Goal: Task Accomplishment & Management: Complete application form

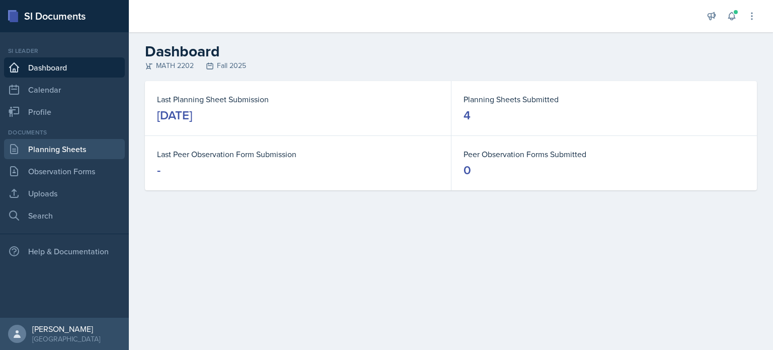
click at [72, 149] on link "Planning Sheets" at bounding box center [64, 149] width 121 height 20
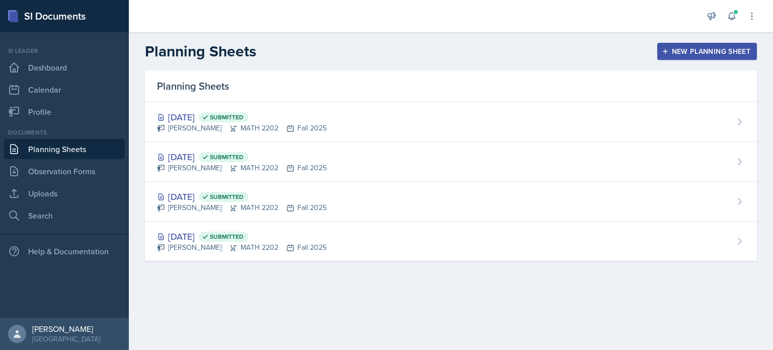
click at [486, 51] on div "New Planning Sheet" at bounding box center [707, 51] width 87 height 8
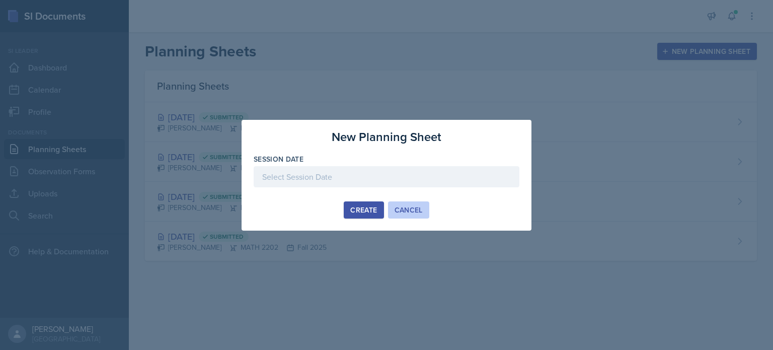
click at [410, 211] on div "Cancel" at bounding box center [409, 210] width 28 height 8
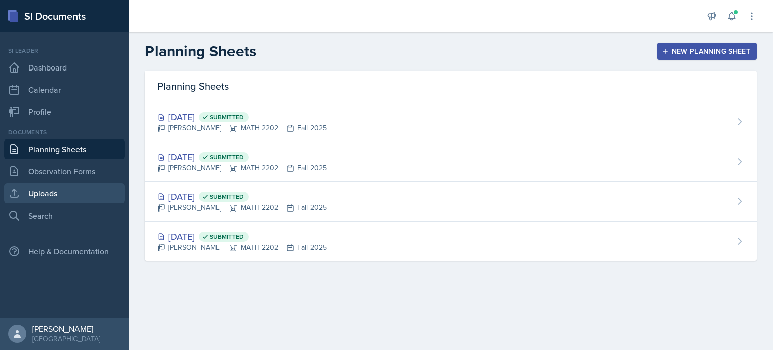
click at [60, 189] on link "Uploads" at bounding box center [64, 193] width 121 height 20
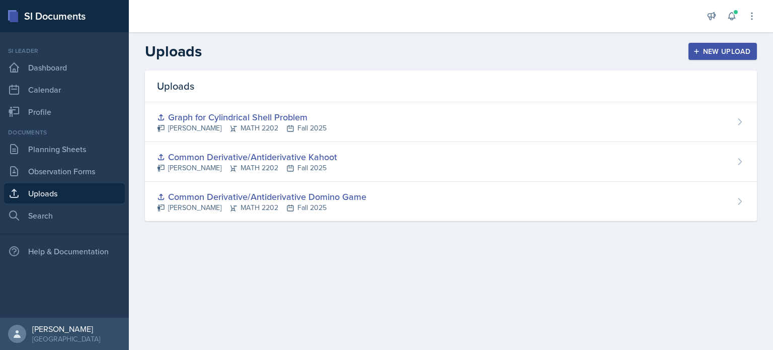
click at [486, 50] on div "New Upload" at bounding box center [723, 51] width 56 height 8
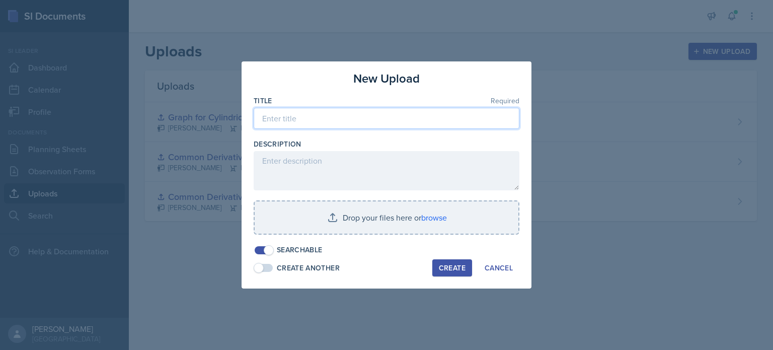
click at [345, 116] on input at bounding box center [387, 118] width 266 height 21
paste input "Solution for Mercedes Benz Work Problem"
type input "Solution for Mercedes Benz Work Problem"
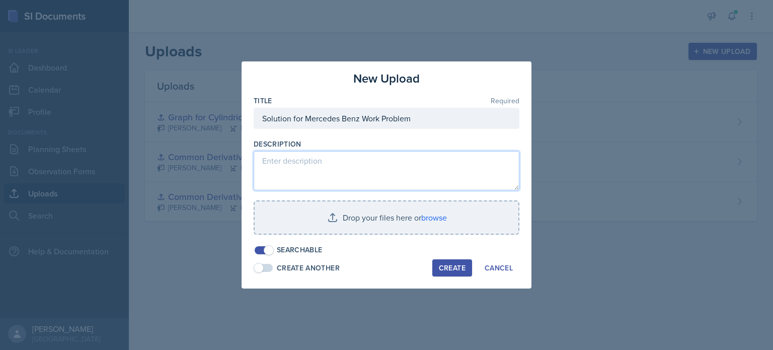
click at [350, 162] on textarea at bounding box center [387, 170] width 266 height 39
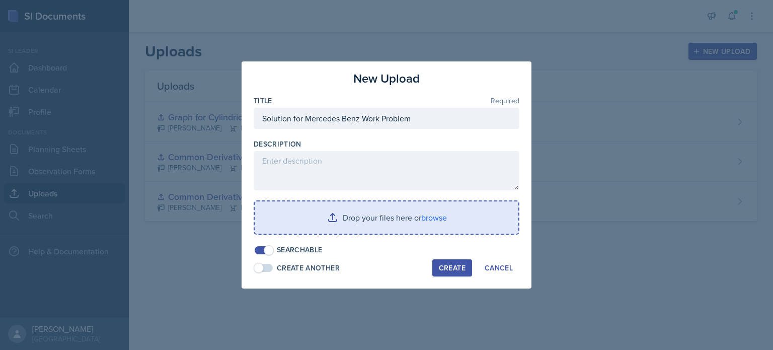
click at [356, 213] on input "file" at bounding box center [387, 217] width 264 height 32
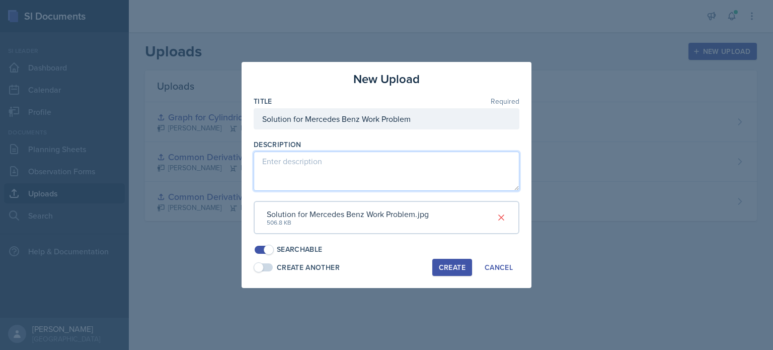
click at [344, 159] on textarea at bounding box center [387, 171] width 266 height 39
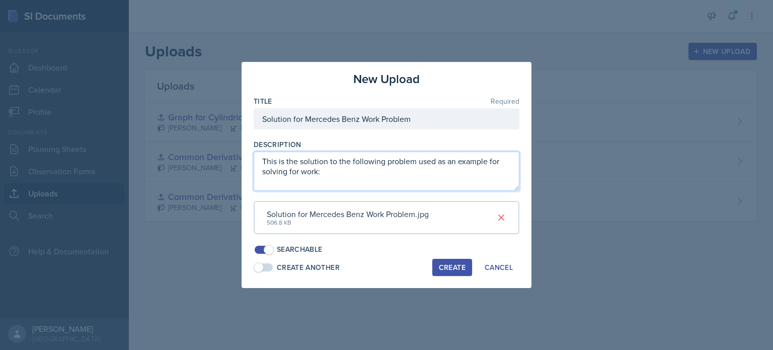
scroll to position [7, 0]
click at [340, 170] on textarea "This is the solution to the following problem used as an example for solving fo…" at bounding box center [387, 171] width 266 height 39
click at [329, 177] on textarea "This is the solution to the following problem used as an example for solving fo…" at bounding box center [387, 171] width 266 height 39
click at [334, 165] on textarea "This is the solution to the following problem used as an example for solving fo…" at bounding box center [387, 171] width 266 height 39
paste textarea "Compute the work required to build [GEOGRAPHIC_DATA] by approximating it as a c…"
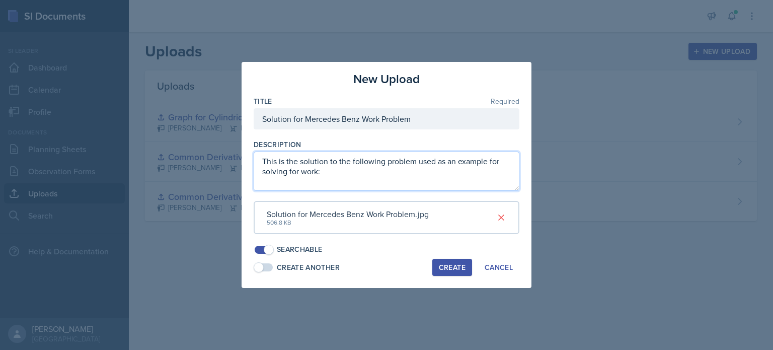
paste textarea "Compute the work required to build [GEOGRAPHIC_DATA] by approximating it as a c…"
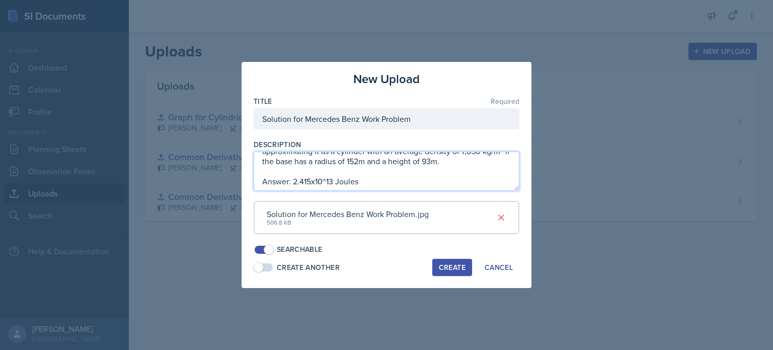
scroll to position [81, 0]
type textarea "This is the solution to the following problem used as an example for solving fo…"
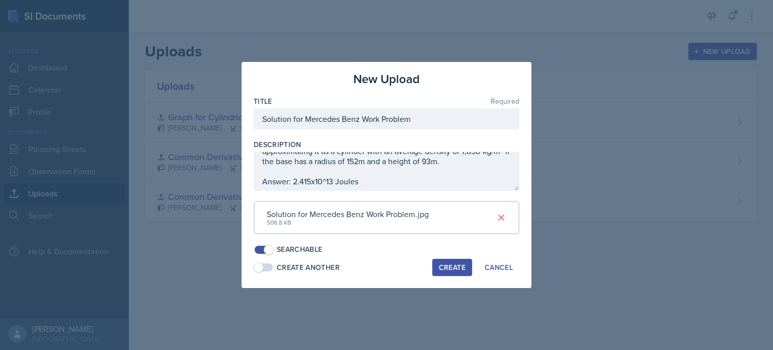
click at [449, 266] on div "Create" at bounding box center [452, 267] width 27 height 8
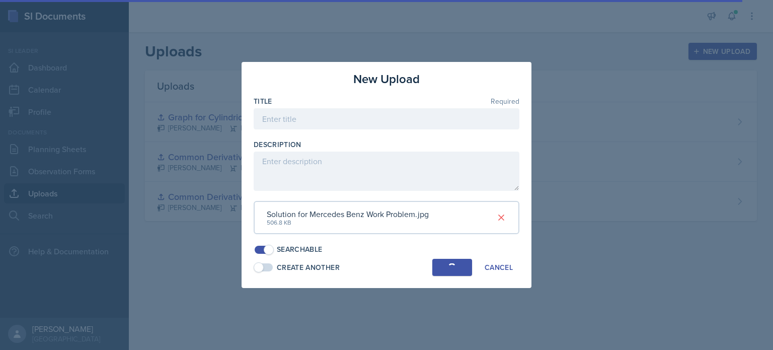
scroll to position [0, 0]
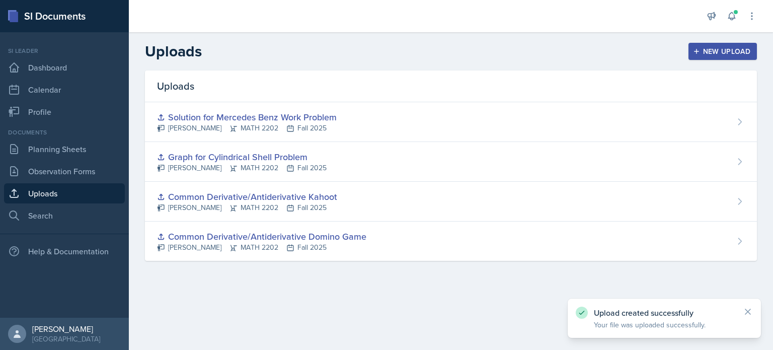
click at [486, 52] on div "New Upload" at bounding box center [723, 51] width 56 height 8
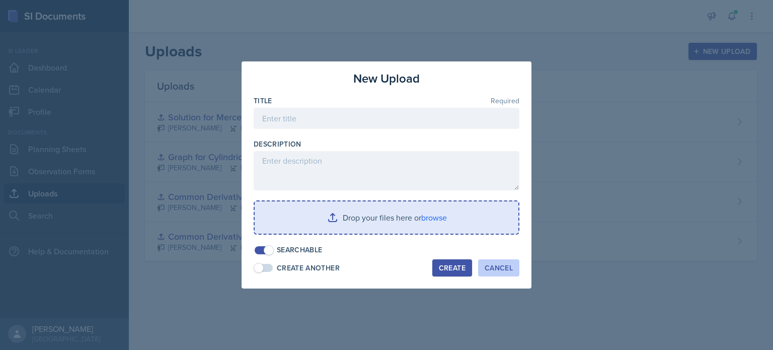
click at [486, 261] on button "Cancel" at bounding box center [498, 267] width 41 height 17
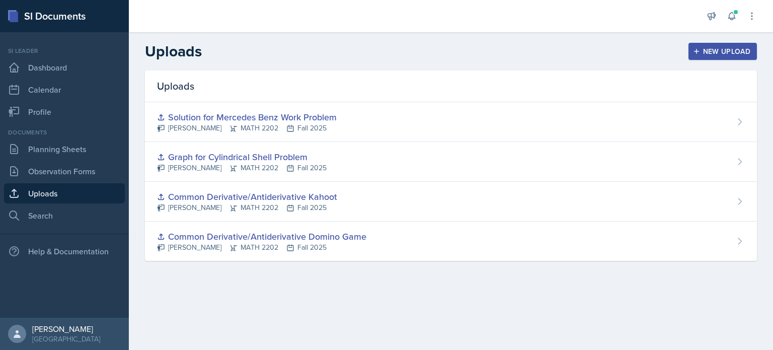
click at [486, 52] on div "New Upload" at bounding box center [723, 51] width 56 height 8
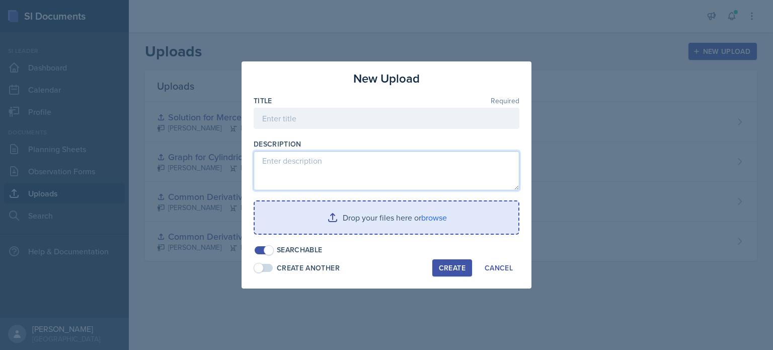
click at [317, 170] on textarea at bounding box center [387, 170] width 266 height 39
paste textarea "[URL][DOMAIN_NAME]"
type textarea "[URL][DOMAIN_NAME]"
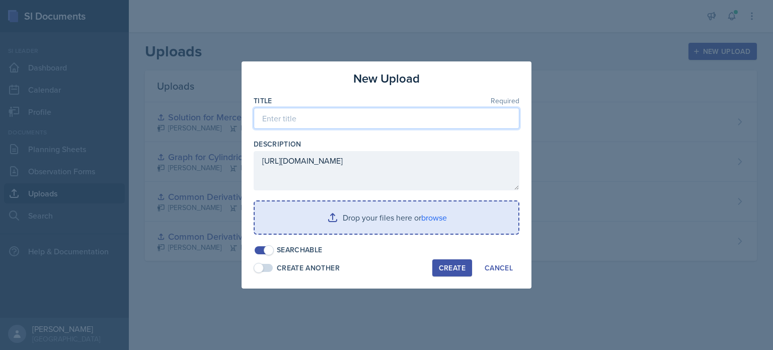
click at [281, 118] on input at bounding box center [387, 118] width 266 height 21
click at [459, 266] on div "Create" at bounding box center [452, 268] width 27 height 8
click at [287, 118] on input "Graphs for graph drawing game" at bounding box center [387, 118] width 266 height 21
drag, startPoint x: 383, startPoint y: 118, endPoint x: 256, endPoint y: 116, distance: 126.9
click at [256, 116] on input "Graph for graph drawing game" at bounding box center [387, 118] width 266 height 21
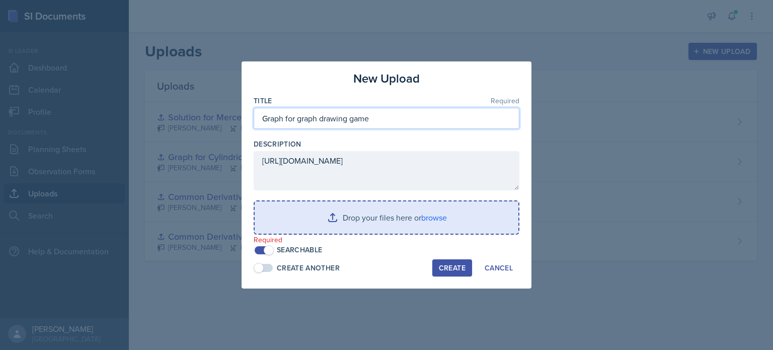
type input "Graph for graph drawing game"
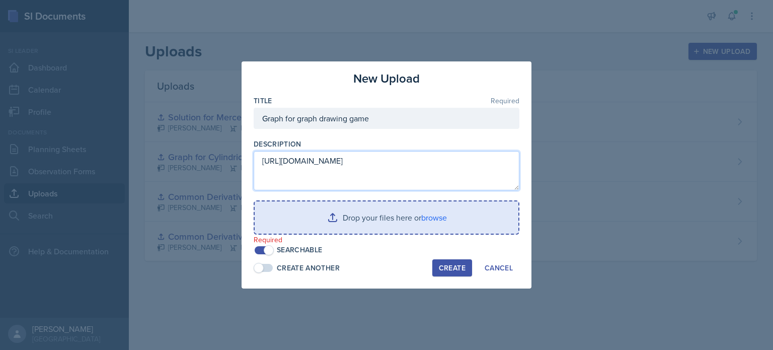
drag, startPoint x: 423, startPoint y: 162, endPoint x: 250, endPoint y: 167, distance: 173.7
click at [250, 167] on div "New Upload Title Required Graph for graph drawing game Description [URL][DOMAIN…" at bounding box center [387, 174] width 290 height 227
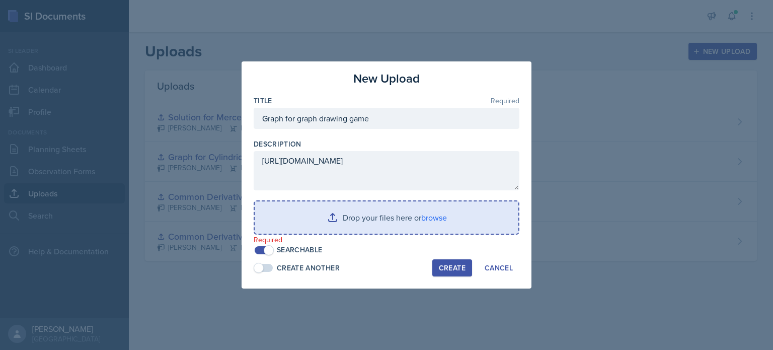
click at [395, 220] on input "file" at bounding box center [387, 217] width 264 height 32
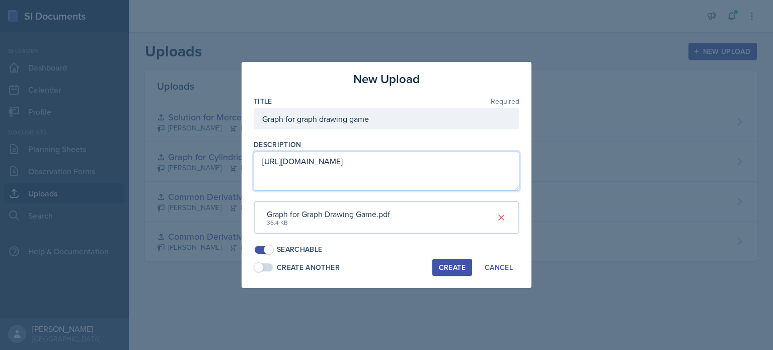
click at [262, 163] on textarea "[URL][DOMAIN_NAME]" at bounding box center [387, 171] width 266 height 39
click at [274, 162] on textarea "[URL][DOMAIN_NAME]" at bounding box center [387, 171] width 266 height 39
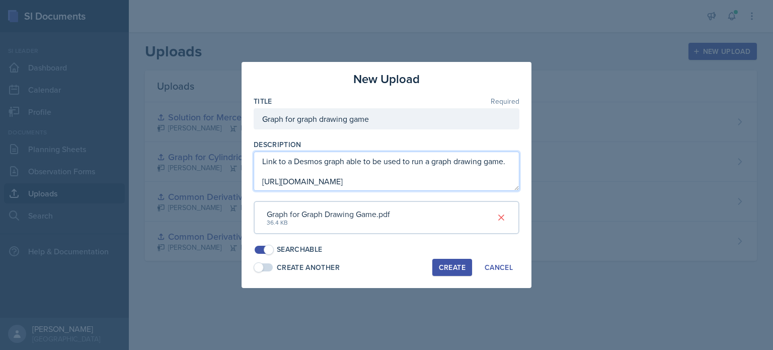
type textarea "Link to a Desmos graph able to be used to run a graph drawing game. [URL][DOMAI…"
click at [451, 181] on textarea "Link to a Desmos graph able to be used to run a graph drawing game. [URL][DOMAI…" at bounding box center [387, 171] width 266 height 39
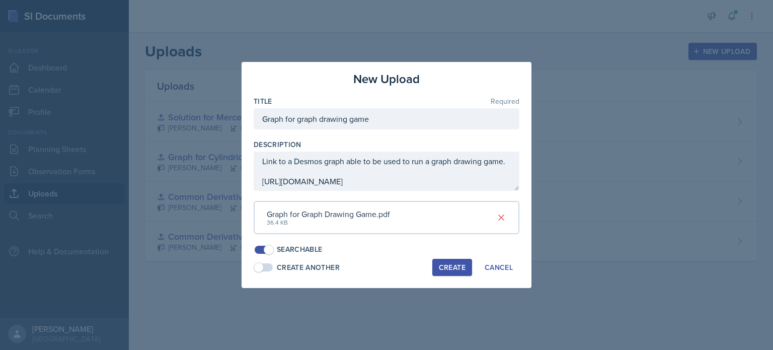
click at [451, 267] on div "Create" at bounding box center [452, 267] width 27 height 8
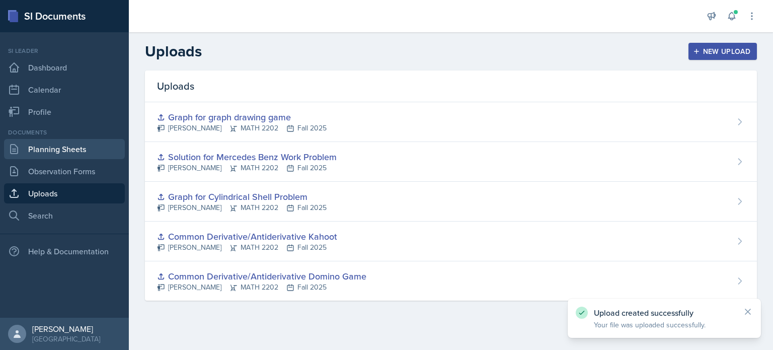
click at [59, 156] on link "Planning Sheets" at bounding box center [64, 149] width 121 height 20
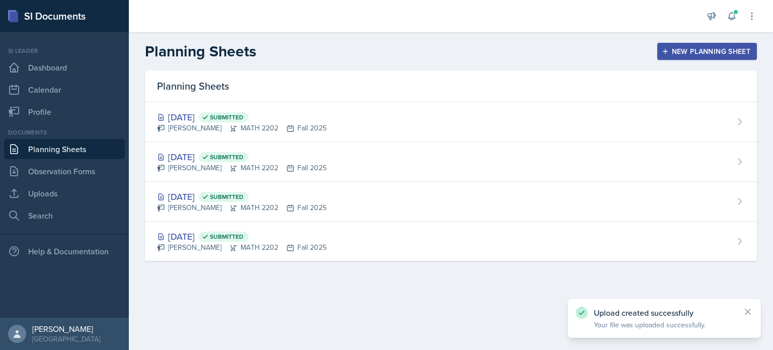
click at [486, 50] on div "New Planning Sheet" at bounding box center [707, 51] width 87 height 8
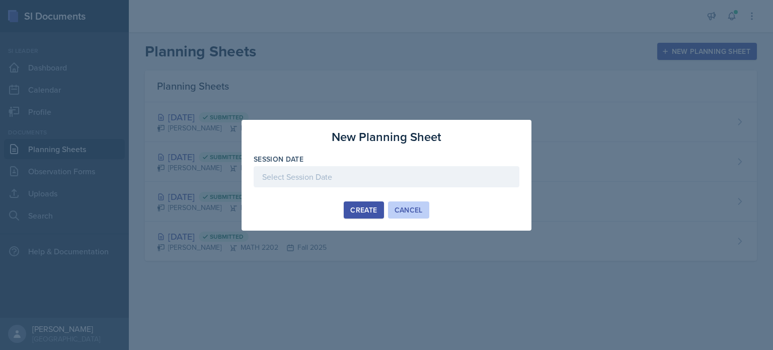
click at [403, 210] on div "Cancel" at bounding box center [409, 210] width 28 height 8
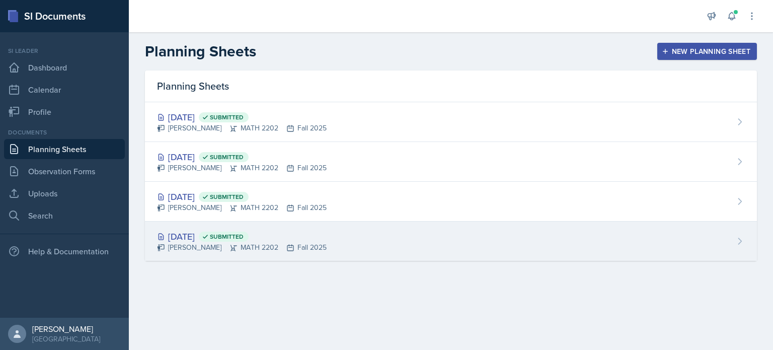
click at [337, 235] on div "[DATE] Submitted [PERSON_NAME] MATH 2202 Fall 2025" at bounding box center [451, 240] width 612 height 39
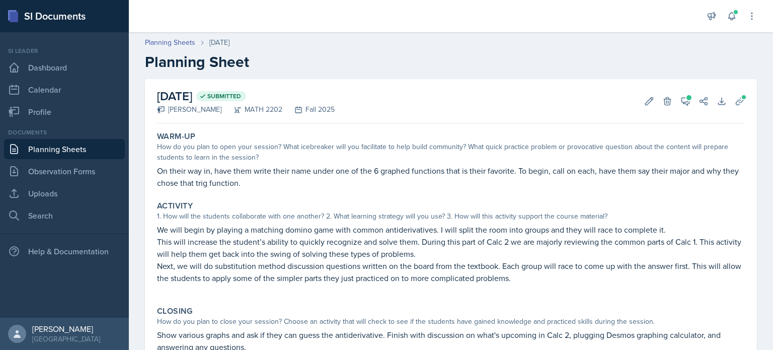
click at [486, 90] on div "[DATE] Submitted [PERSON_NAME] MATH 2202 Fall 2025 Edit Delete View Comments Co…" at bounding box center [451, 101] width 588 height 44
click at [486, 100] on icon at bounding box center [686, 101] width 10 height 10
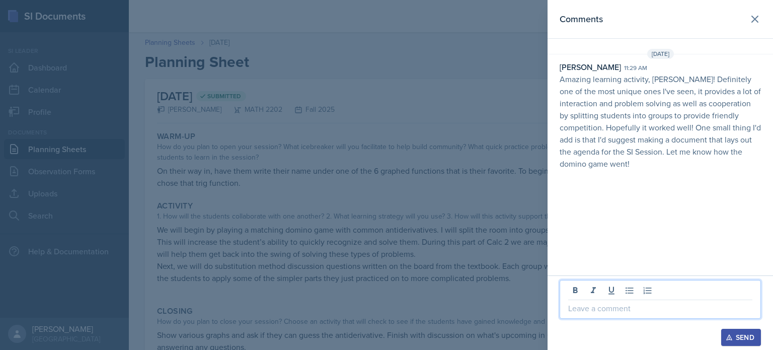
click at [486, 306] on p at bounding box center [660, 308] width 184 height 12
drag, startPoint x: 581, startPoint y: 312, endPoint x: 526, endPoint y: 312, distance: 55.4
click at [486, 312] on div "Comments [DATE] [PERSON_NAME] 11:29 am Amazing learning activity, [PERSON_NAME]…" at bounding box center [386, 175] width 773 height 350
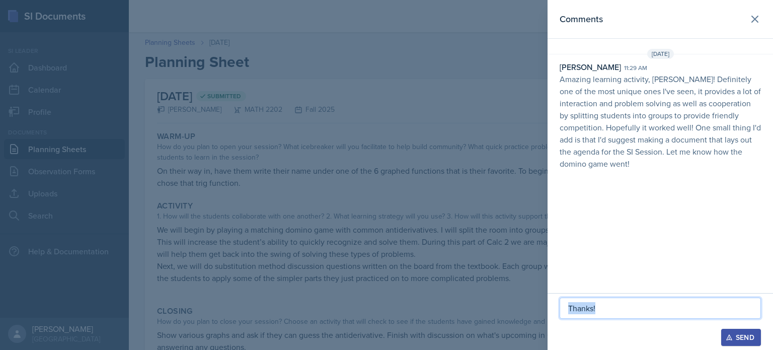
copy p "Thanks!"
click at [486, 335] on div "Send" at bounding box center [741, 337] width 27 height 8
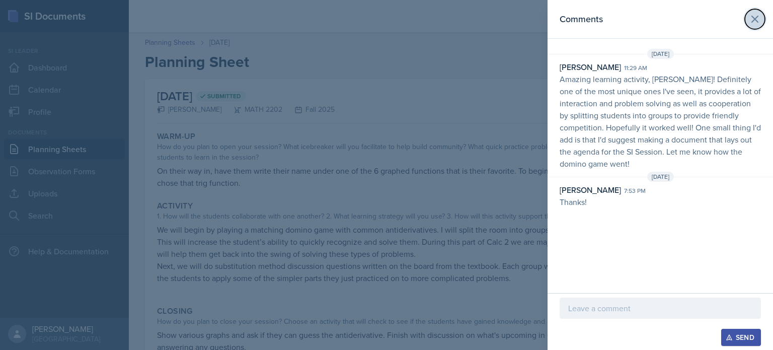
click at [486, 23] on icon at bounding box center [755, 19] width 12 height 12
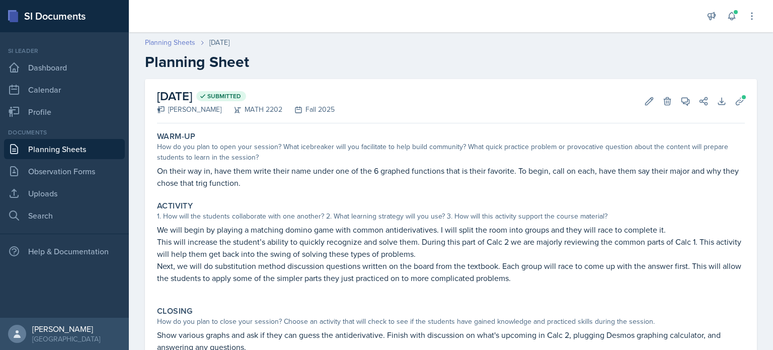
click at [177, 45] on link "Planning Sheets" at bounding box center [170, 42] width 50 height 11
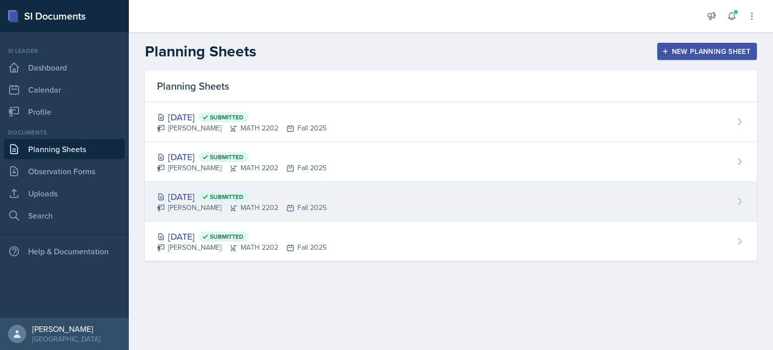
click at [327, 203] on div "[DATE] Submitted [PERSON_NAME] MATH 2202 Fall 2025" at bounding box center [451, 202] width 612 height 40
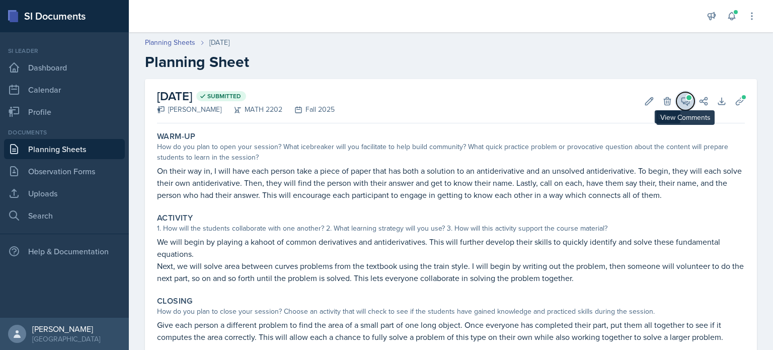
click at [486, 104] on icon at bounding box center [686, 101] width 10 height 10
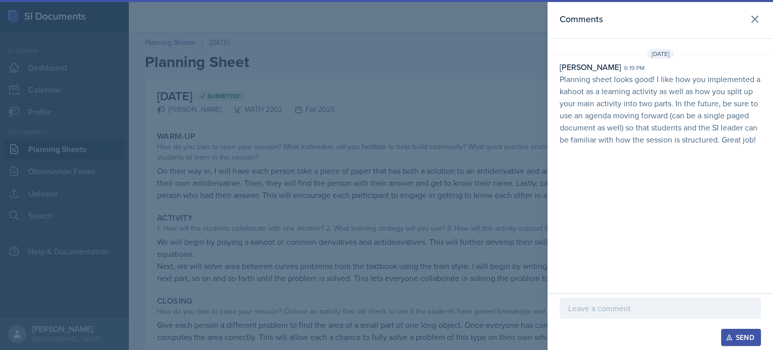
click at [486, 301] on div at bounding box center [660, 308] width 201 height 21
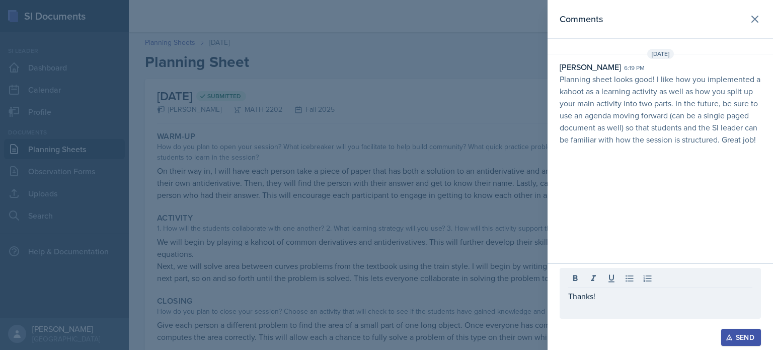
click at [486, 337] on div "Send" at bounding box center [741, 337] width 27 height 8
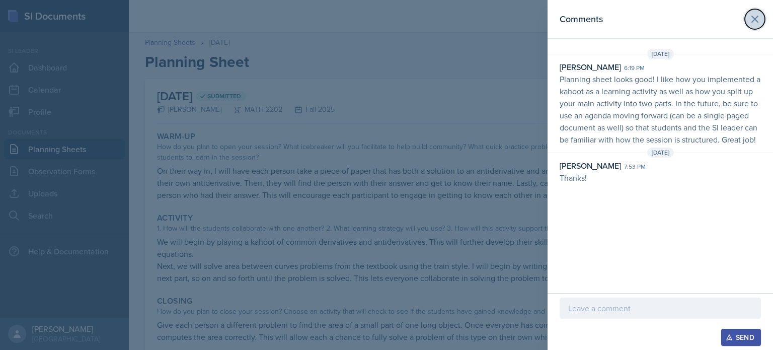
click at [486, 20] on icon at bounding box center [755, 19] width 6 height 6
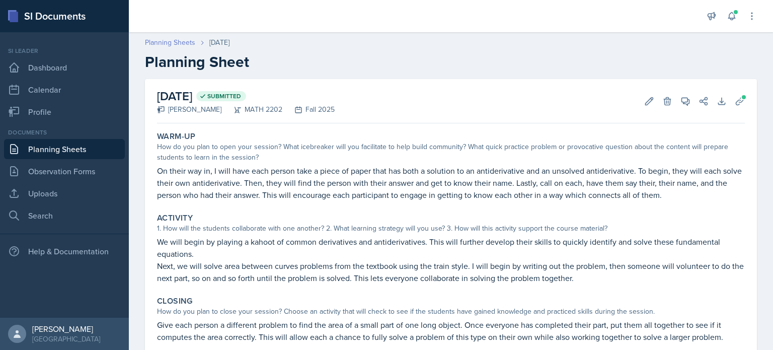
click at [183, 41] on link "Planning Sheets" at bounding box center [170, 42] width 50 height 11
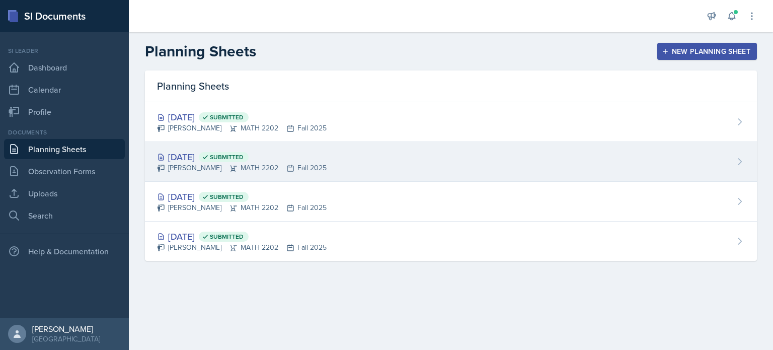
click at [350, 165] on div "[DATE] Submitted [PERSON_NAME] MATH 2202 Fall 2025" at bounding box center [451, 162] width 612 height 40
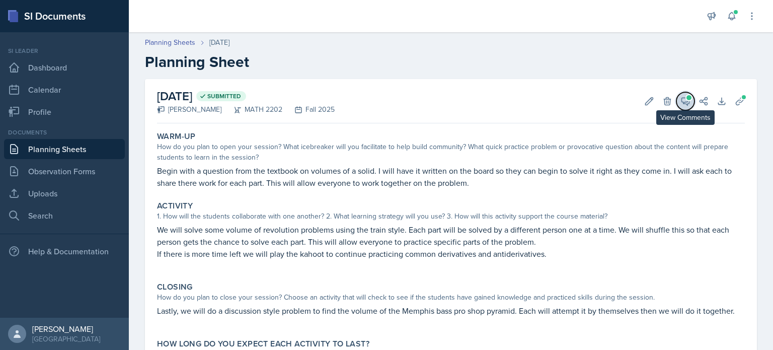
click at [486, 104] on icon at bounding box center [686, 102] width 8 height 8
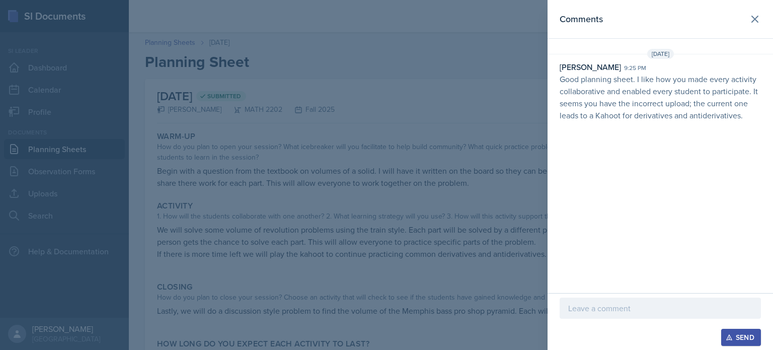
click at [414, 115] on div at bounding box center [386, 175] width 773 height 350
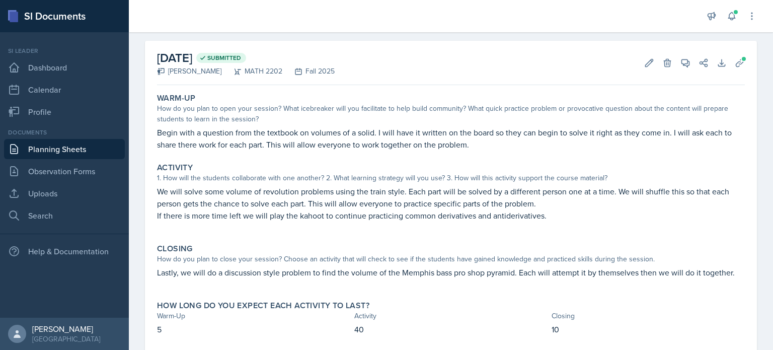
scroll to position [50, 0]
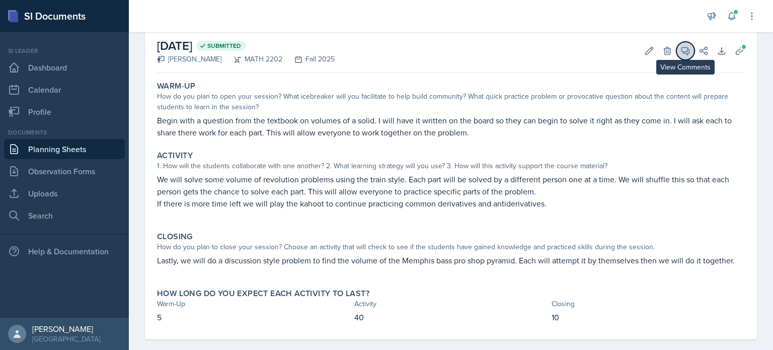
click at [486, 51] on icon at bounding box center [686, 51] width 8 height 8
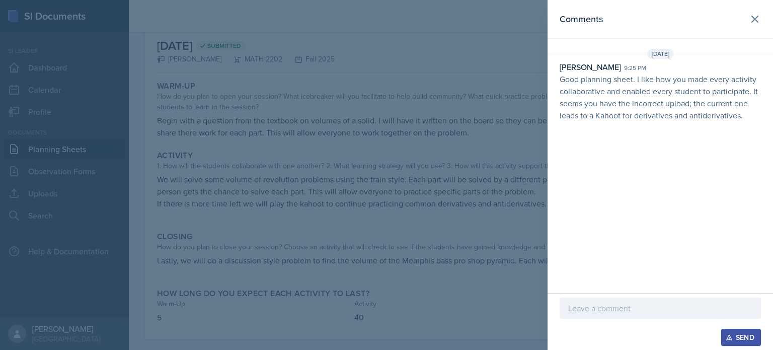
click at [486, 308] on p at bounding box center [660, 308] width 184 height 12
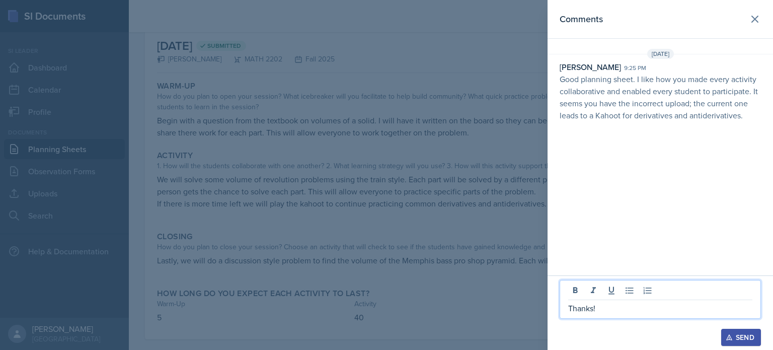
click at [486, 308] on p "Thanks!" at bounding box center [660, 308] width 184 height 12
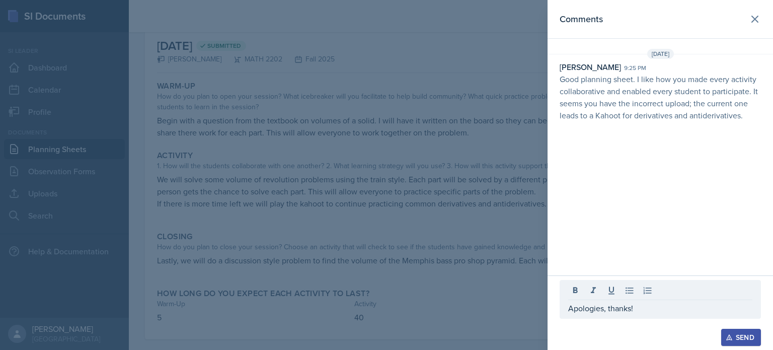
click at [486, 340] on button "Send" at bounding box center [741, 337] width 40 height 17
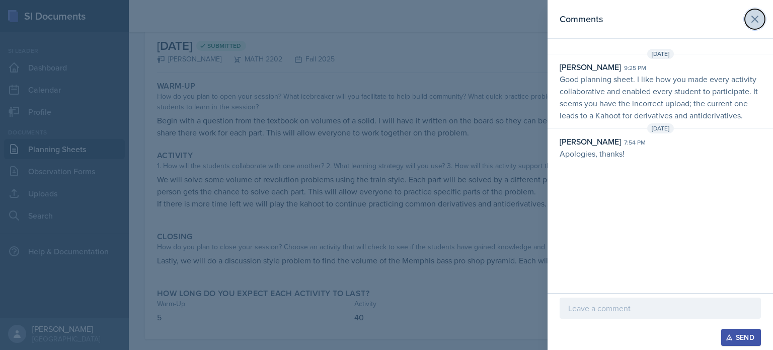
click at [486, 15] on button at bounding box center [755, 19] width 20 height 20
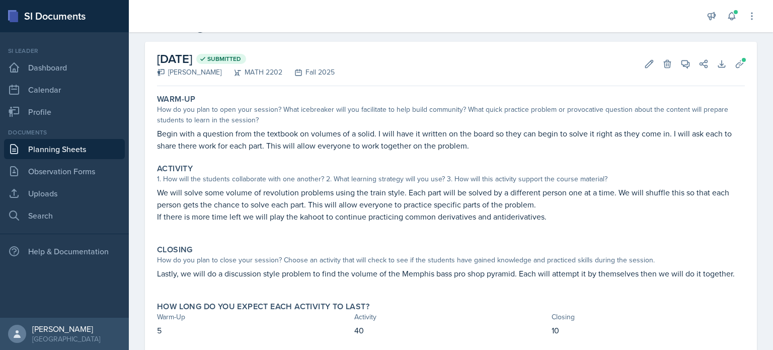
scroll to position [0, 0]
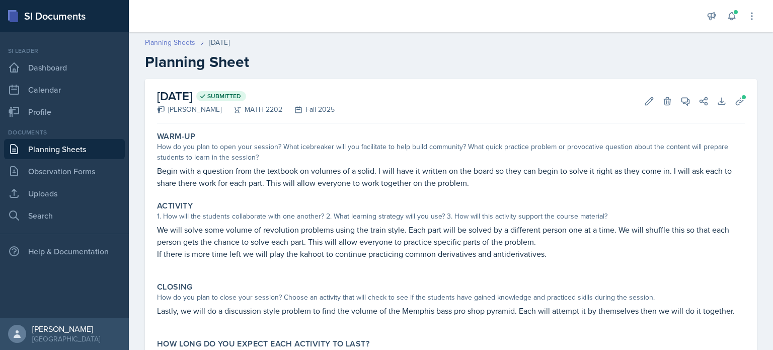
click at [183, 44] on link "Planning Sheets" at bounding box center [170, 42] width 50 height 11
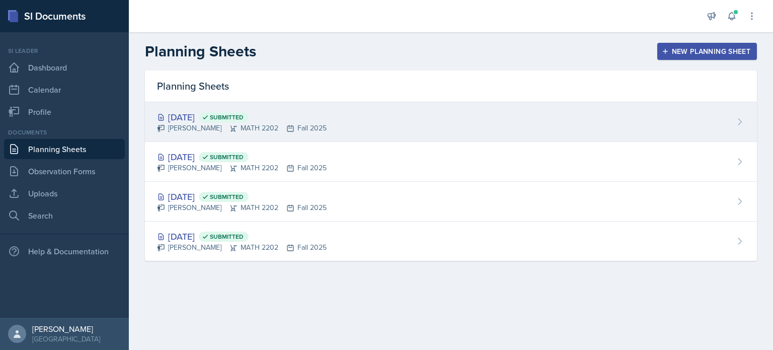
click at [320, 122] on div "[DATE] Submitted" at bounding box center [242, 117] width 170 height 14
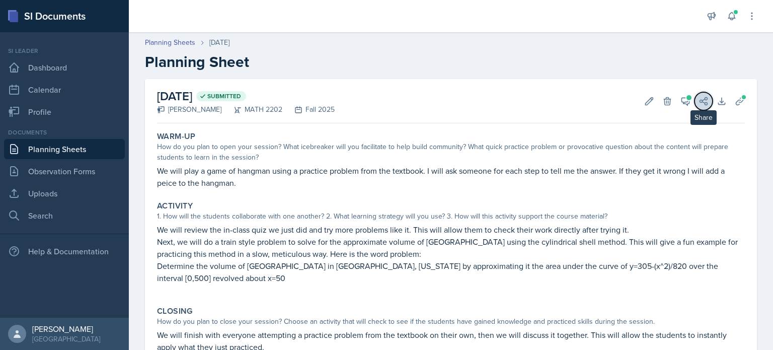
click at [486, 101] on button "Share" at bounding box center [704, 101] width 18 height 18
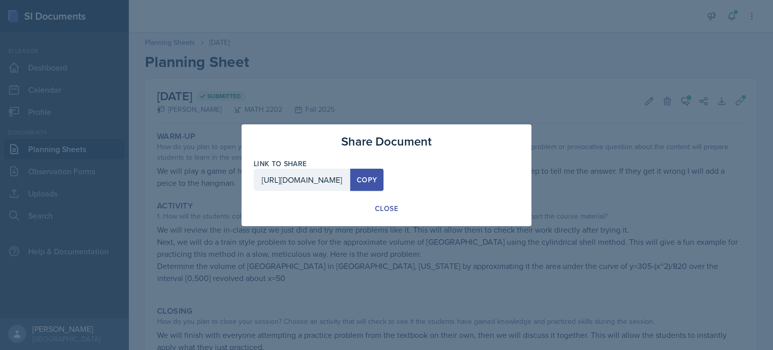
click at [486, 88] on div at bounding box center [386, 175] width 773 height 350
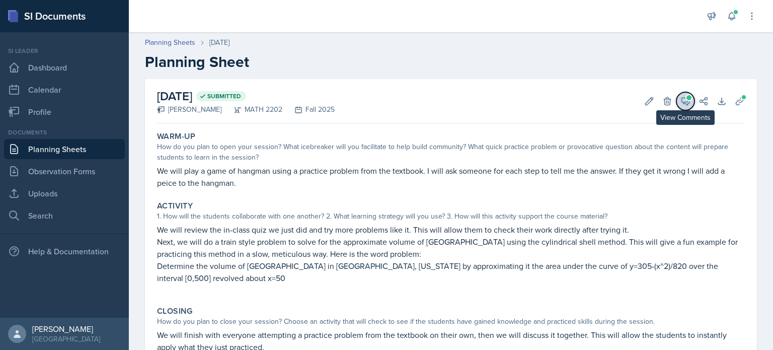
click at [486, 100] on icon at bounding box center [686, 101] width 10 height 10
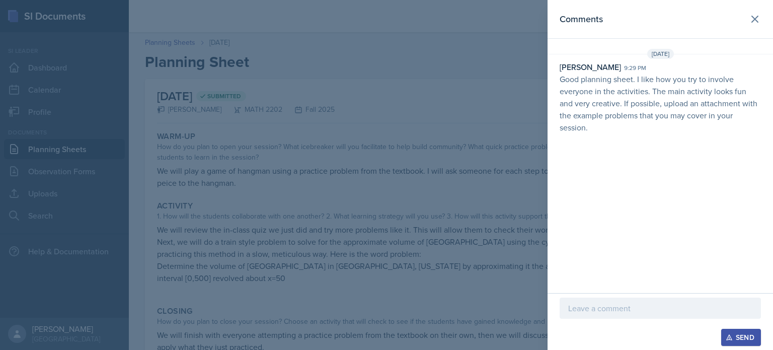
click at [486, 313] on p at bounding box center [660, 308] width 184 height 12
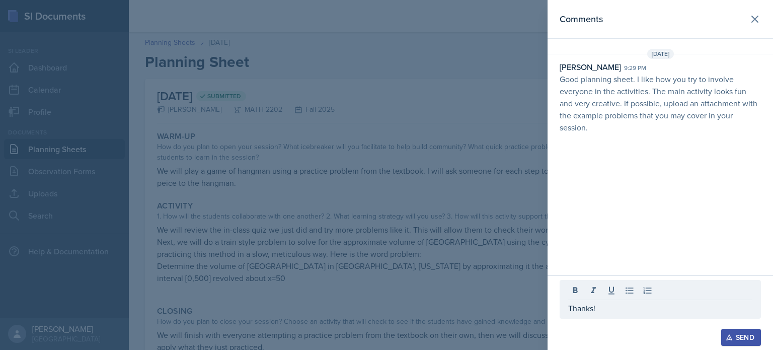
click at [486, 334] on div "Send" at bounding box center [741, 337] width 27 height 8
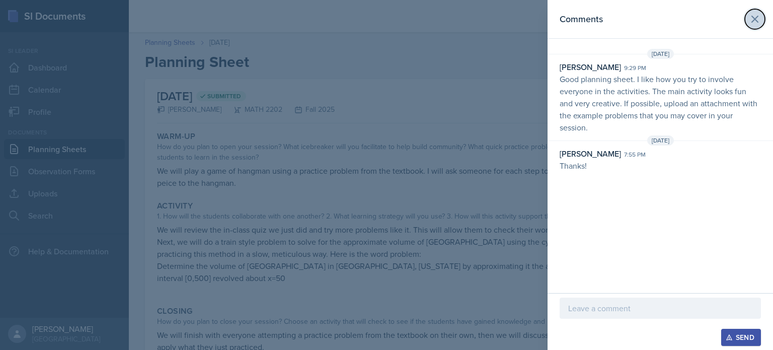
click at [486, 17] on icon at bounding box center [755, 19] width 12 height 12
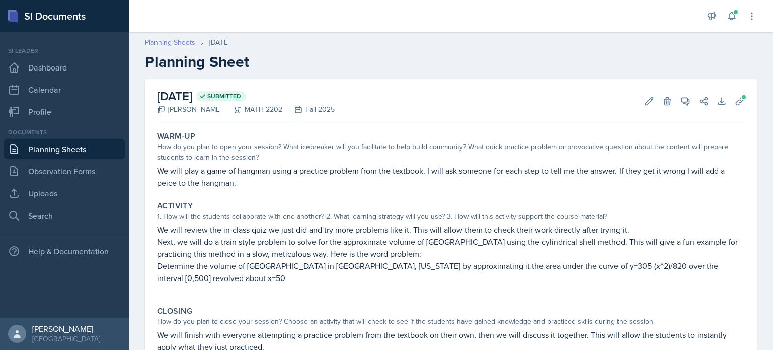
click at [177, 41] on link "Planning Sheets" at bounding box center [170, 42] width 50 height 11
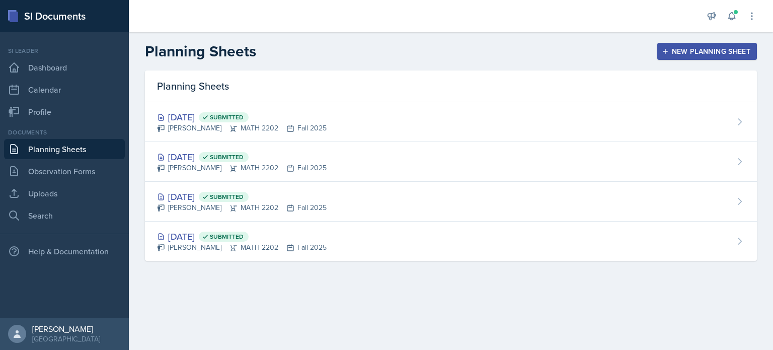
click at [486, 52] on div "New Planning Sheet" at bounding box center [707, 51] width 87 height 8
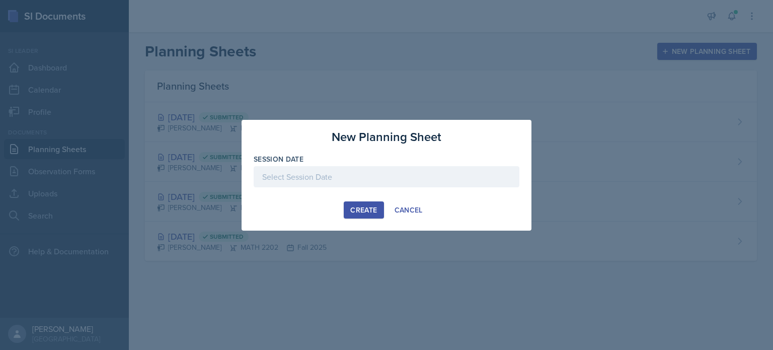
click at [393, 175] on div at bounding box center [387, 176] width 266 height 21
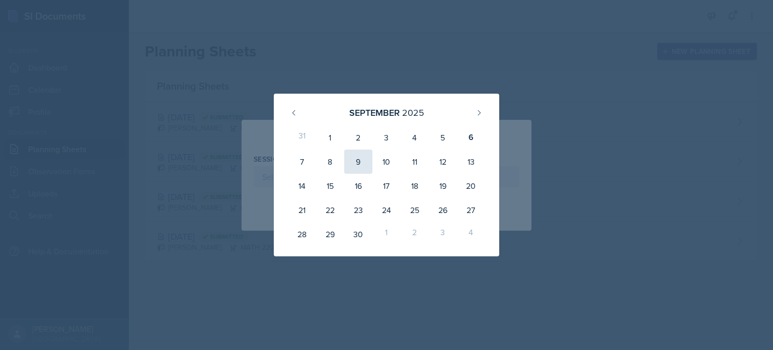
click at [356, 161] on div "9" at bounding box center [358, 162] width 28 height 24
type input "[DATE]"
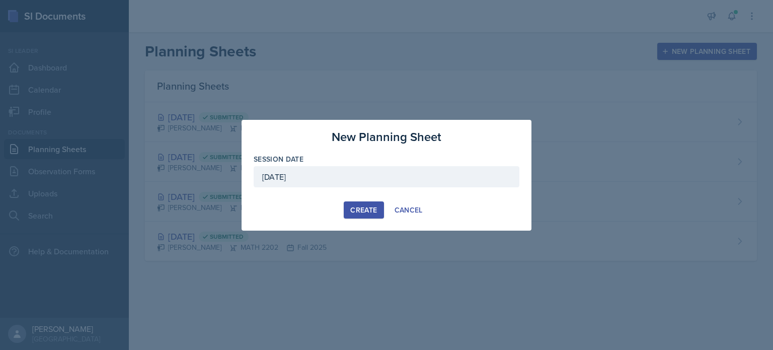
click at [372, 210] on div "Create" at bounding box center [363, 210] width 27 height 8
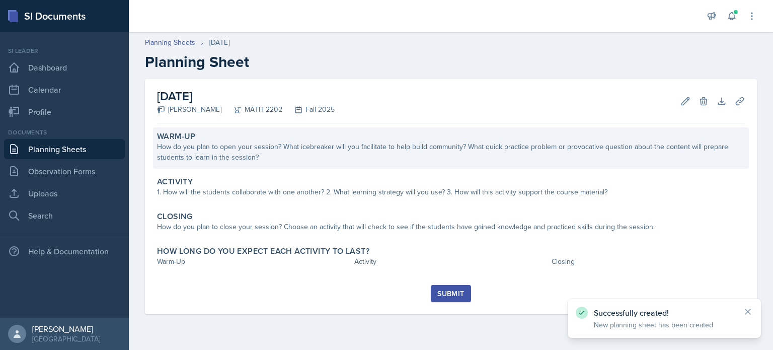
click at [278, 157] on div "How do you plan to open your session? What icebreaker will you facilitate to he…" at bounding box center [451, 151] width 588 height 21
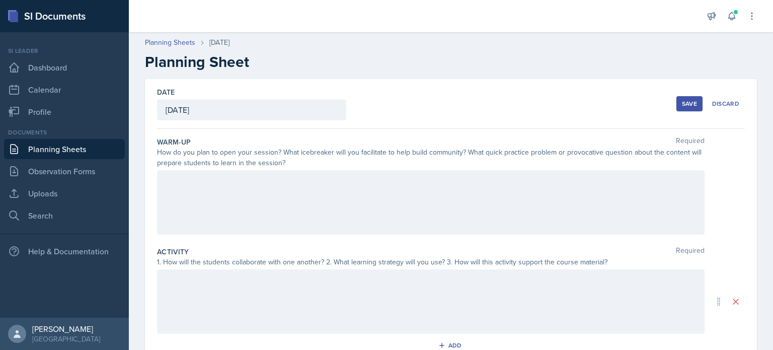
click at [231, 188] on div at bounding box center [431, 202] width 548 height 64
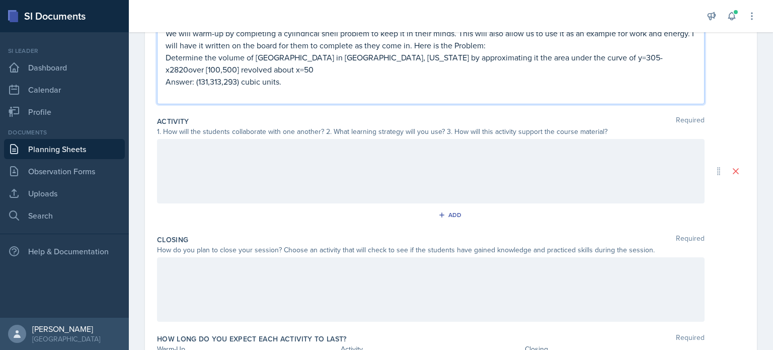
scroll to position [201, 0]
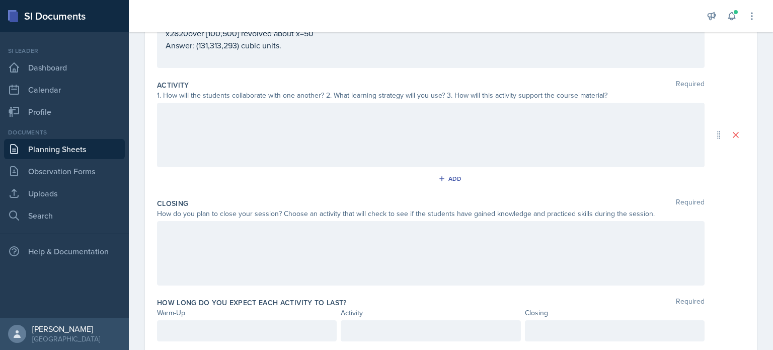
click at [179, 116] on p at bounding box center [431, 113] width 531 height 12
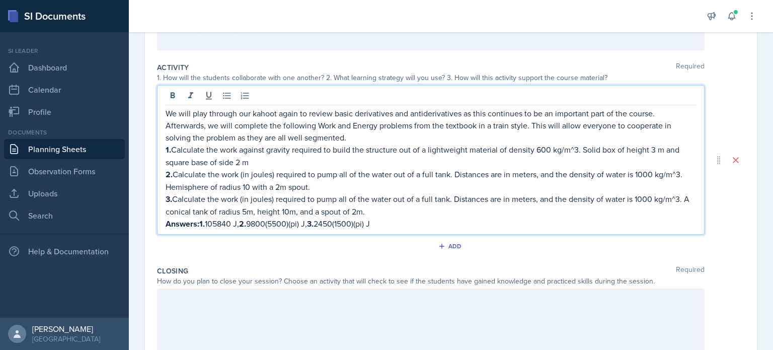
click at [352, 138] on p "Afterwards, we will complete the following Work and Energy problems from the te…" at bounding box center [431, 131] width 531 height 24
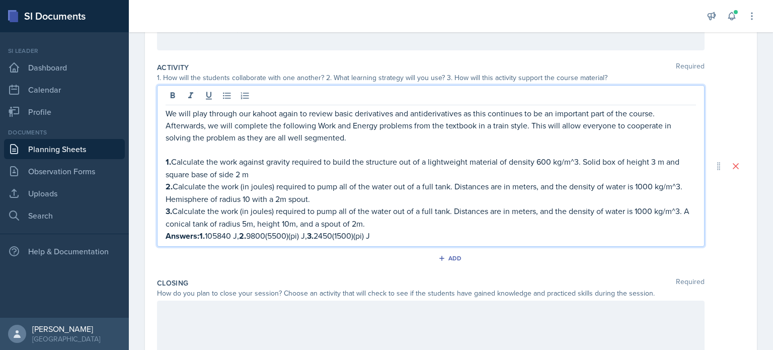
click at [275, 176] on p "1. Calculate the work against gravity required to build the structure out of a …" at bounding box center [431, 168] width 531 height 25
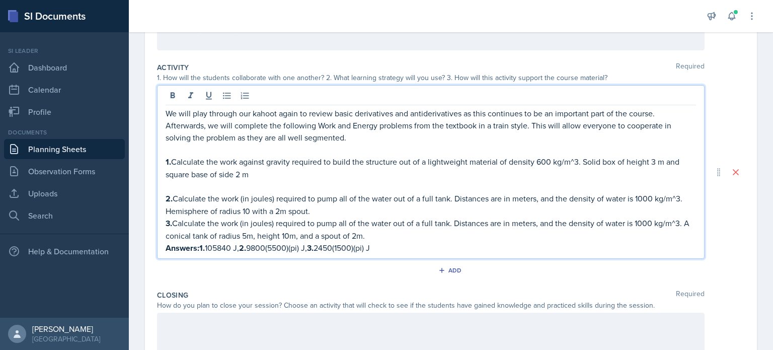
click at [319, 209] on p "2. Calculate the work (in joules) required to pump all of the water out of a fu…" at bounding box center [431, 204] width 531 height 25
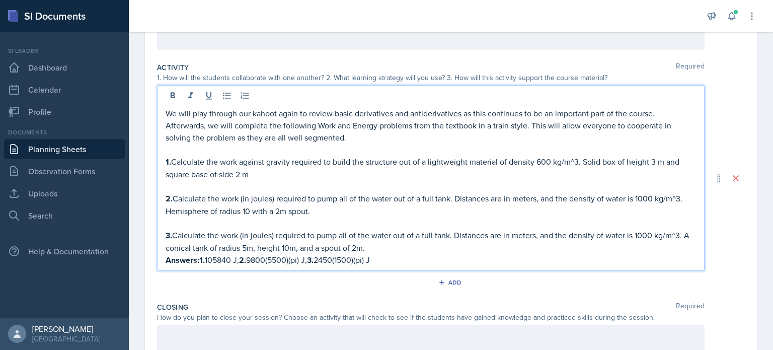
click at [377, 245] on p "3. Calculate the work (in joules) required to pump all of the water out of a fu…" at bounding box center [431, 241] width 531 height 25
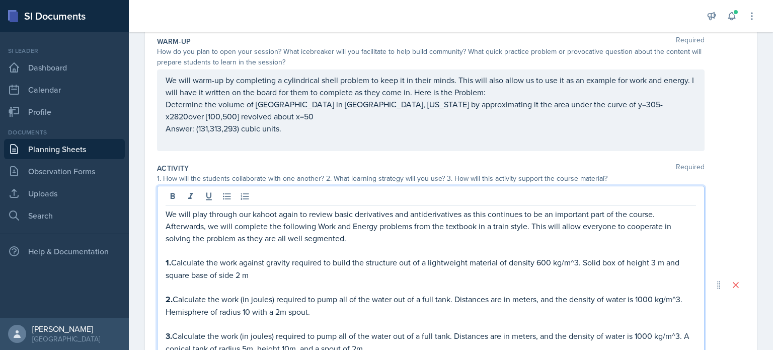
scroll to position [118, 0]
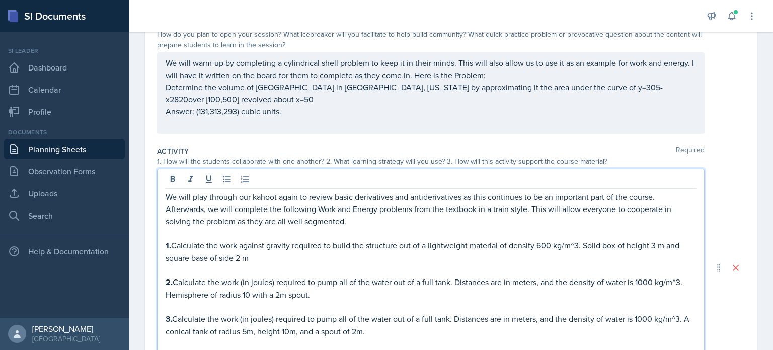
click at [486, 81] on p "We will warm-up by completing a cylindrical shell problem to keep it in their m…" at bounding box center [431, 69] width 531 height 24
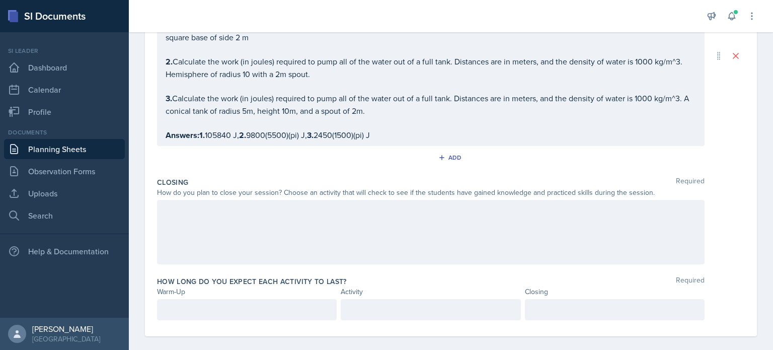
scroll to position [357, 0]
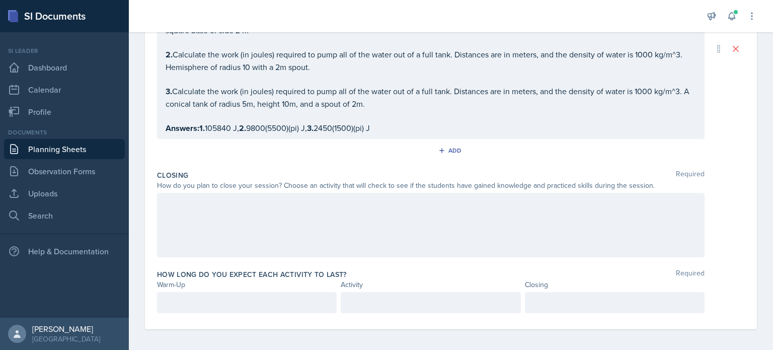
click at [218, 210] on div at bounding box center [431, 225] width 548 height 64
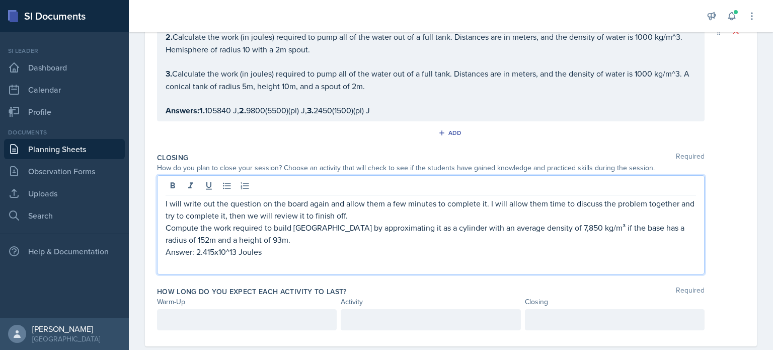
click at [386, 211] on p "I will write out the question on the board again and allow them a few minutes t…" at bounding box center [431, 209] width 531 height 24
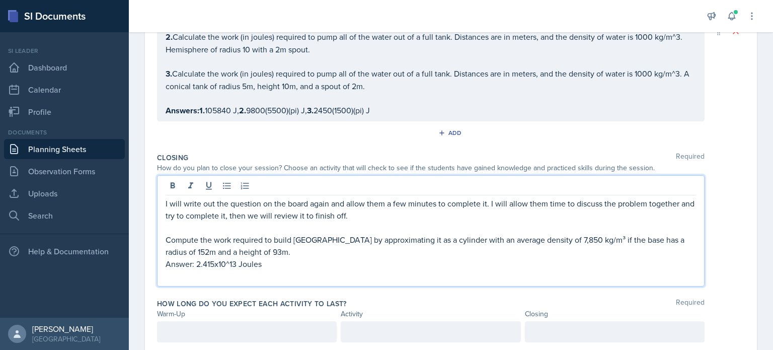
click at [315, 247] on p "Compute the work required to build [GEOGRAPHIC_DATA] by approximating it as a c…" at bounding box center [431, 246] width 531 height 24
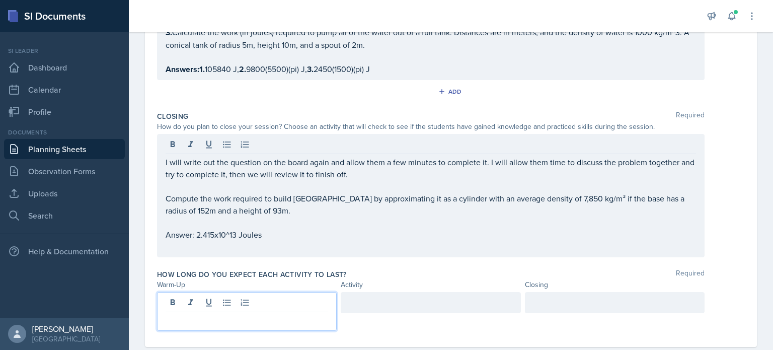
click at [256, 314] on p at bounding box center [247, 320] width 163 height 12
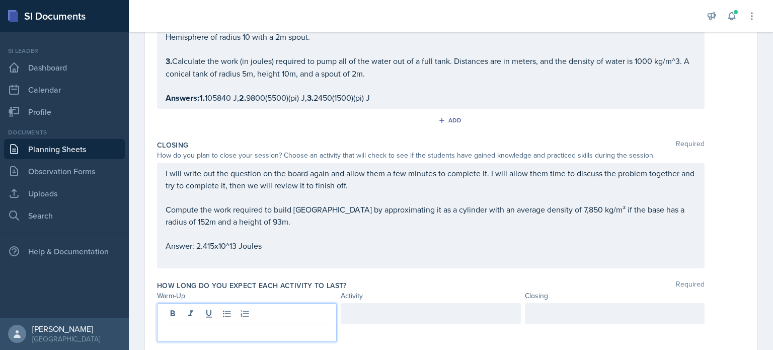
scroll to position [399, 0]
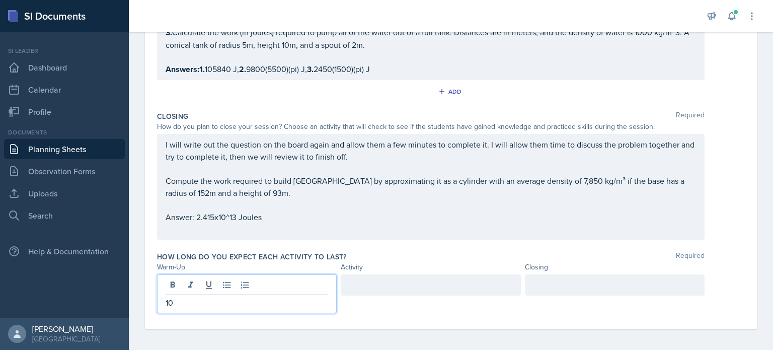
click at [381, 283] on div at bounding box center [431, 284] width 180 height 21
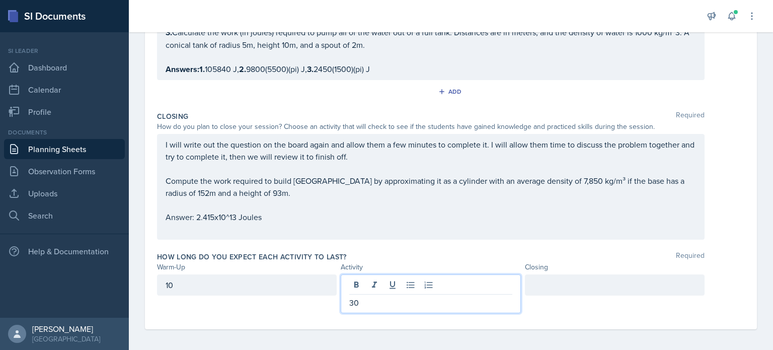
click at [486, 282] on div at bounding box center [615, 284] width 180 height 21
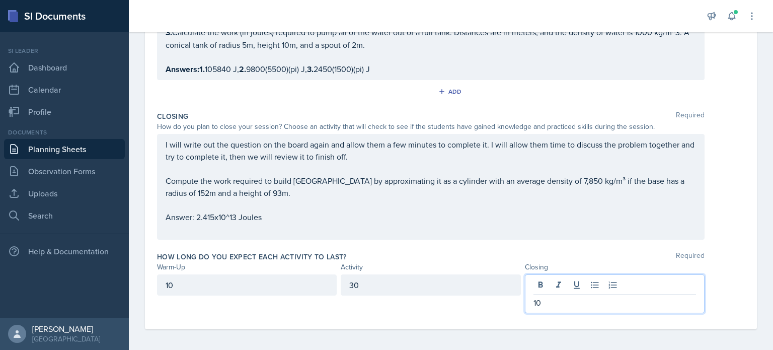
click at [486, 255] on div "How long do you expect each activity to last? Required" at bounding box center [451, 257] width 588 height 10
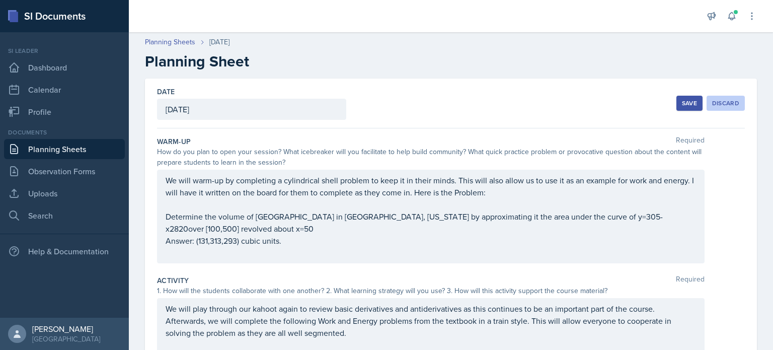
scroll to position [0, 0]
click at [486, 102] on div "Save" at bounding box center [689, 104] width 15 height 8
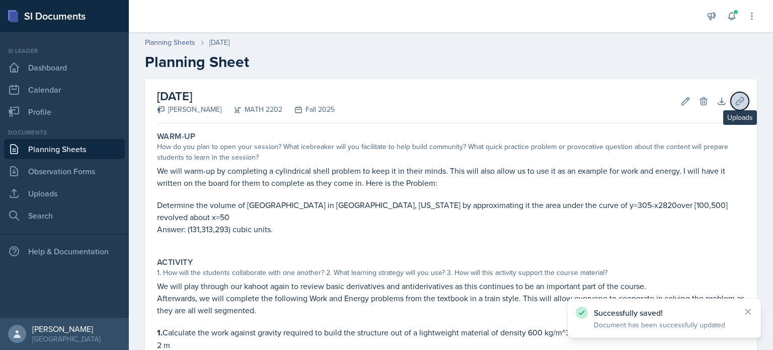
click at [486, 103] on icon at bounding box center [740, 101] width 8 height 8
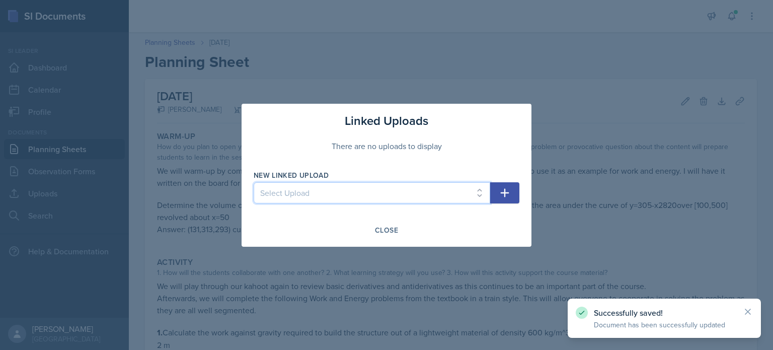
click at [379, 194] on select "Select Upload Common Derivative/Antiderivative Domino Game Common Derivative/An…" at bounding box center [372, 192] width 237 height 21
select select "9e01acb6-fe0c-49af-b5ac-69e17da25a79"
click at [254, 182] on select "Select Upload Common Derivative/Antiderivative Domino Game Common Derivative/An…" at bounding box center [372, 192] width 237 height 21
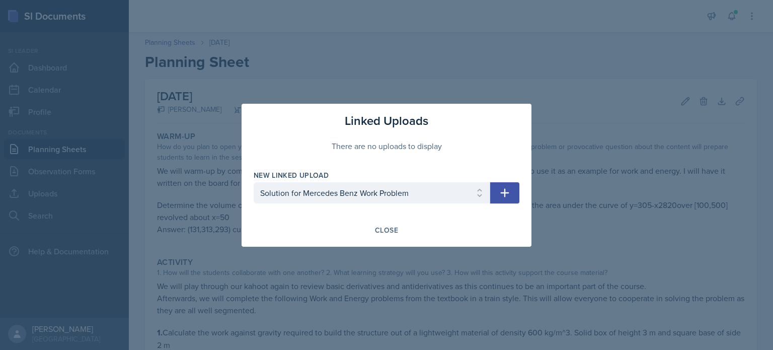
click at [486, 191] on icon "button" at bounding box center [505, 193] width 12 height 12
select select
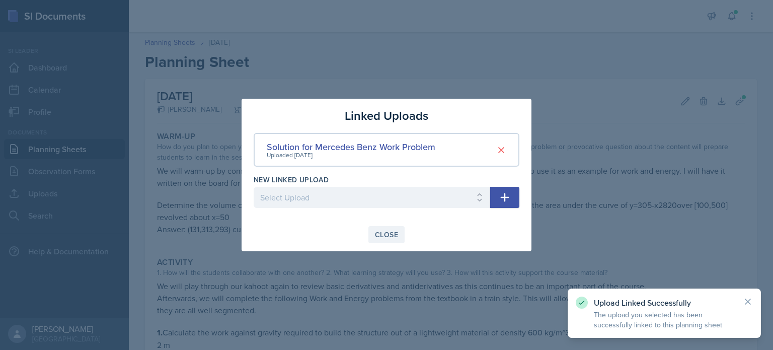
click at [381, 232] on div "Close" at bounding box center [386, 235] width 23 height 8
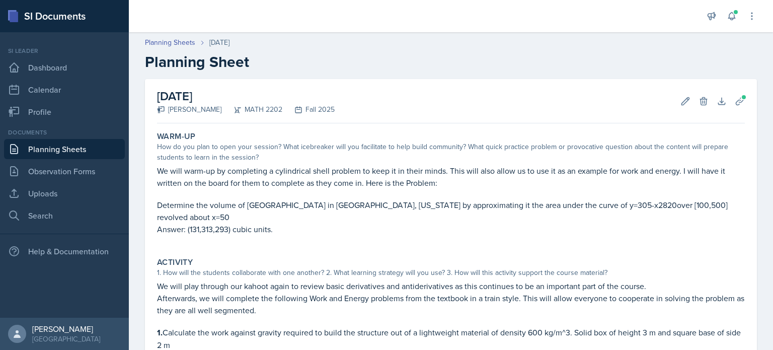
click at [411, 57] on h2 "Planning Sheet" at bounding box center [451, 62] width 612 height 18
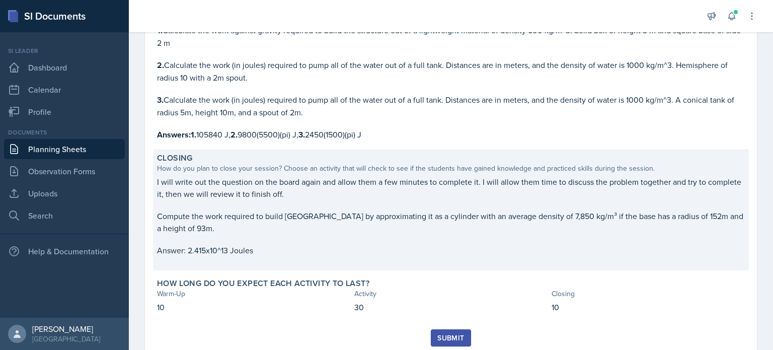
scroll to position [332, 0]
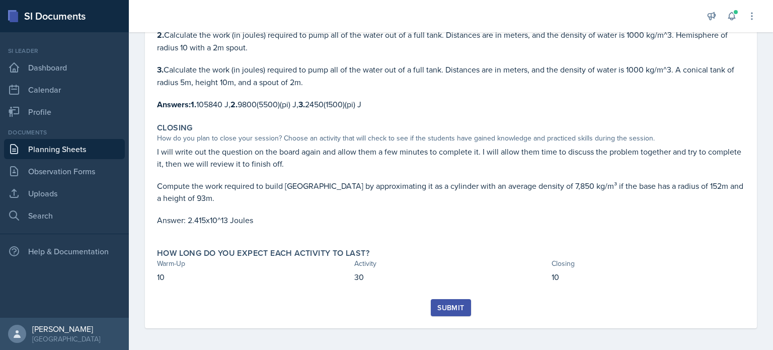
click at [441, 305] on div "Submit" at bounding box center [450, 308] width 27 height 8
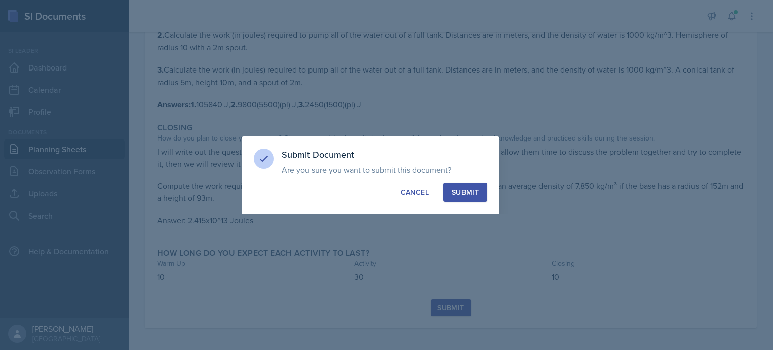
click at [474, 193] on div "Submit" at bounding box center [465, 192] width 27 height 10
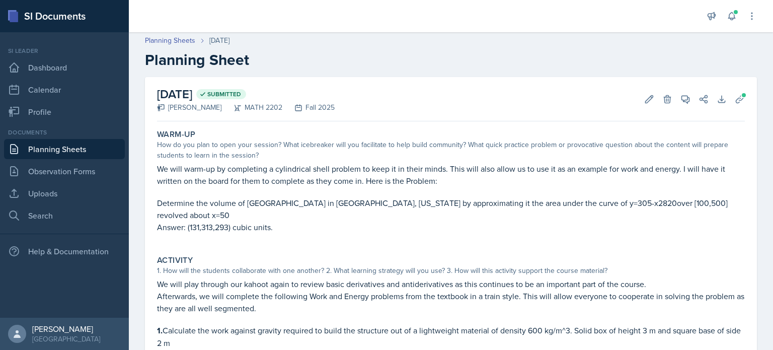
scroll to position [0, 0]
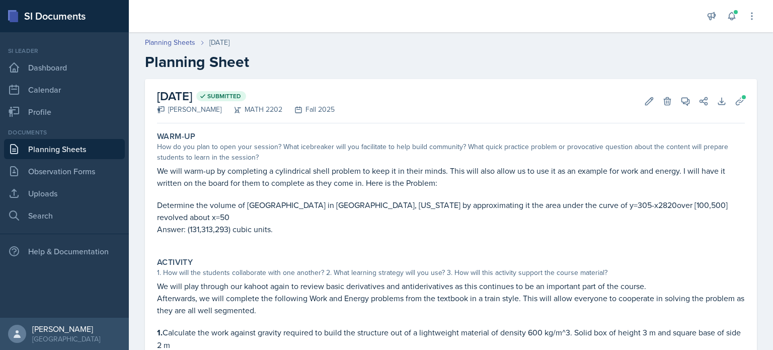
click at [68, 146] on link "Planning Sheets" at bounding box center [64, 149] width 121 height 20
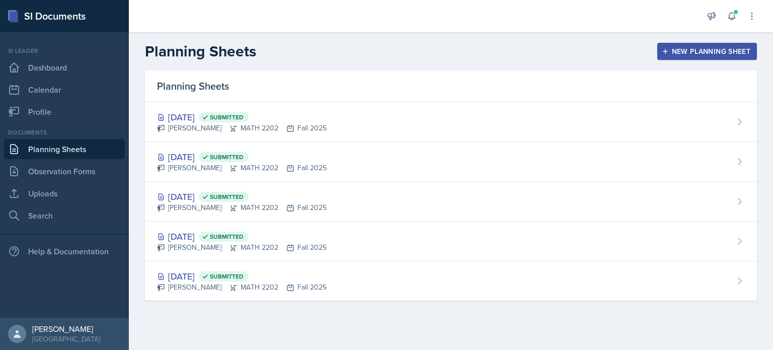
click at [486, 48] on div "New Planning Sheet" at bounding box center [707, 51] width 87 height 8
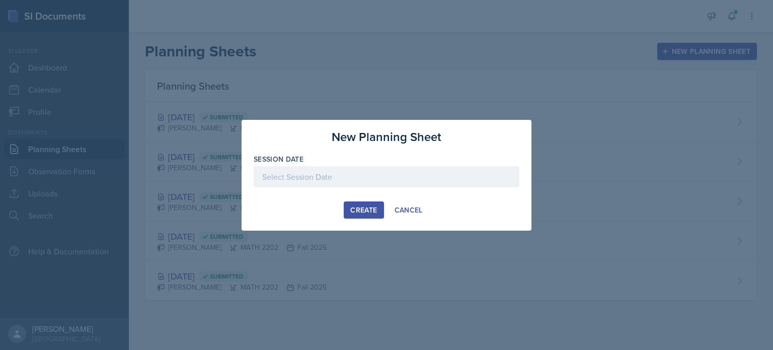
click at [382, 177] on div at bounding box center [387, 176] width 266 height 21
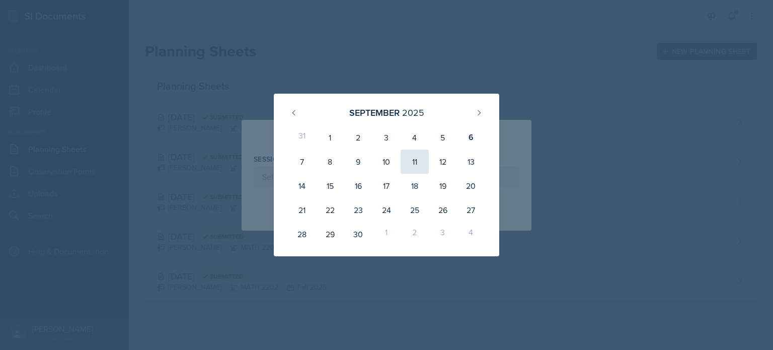
click at [419, 159] on div "11" at bounding box center [415, 162] width 28 height 24
type input "[DATE]"
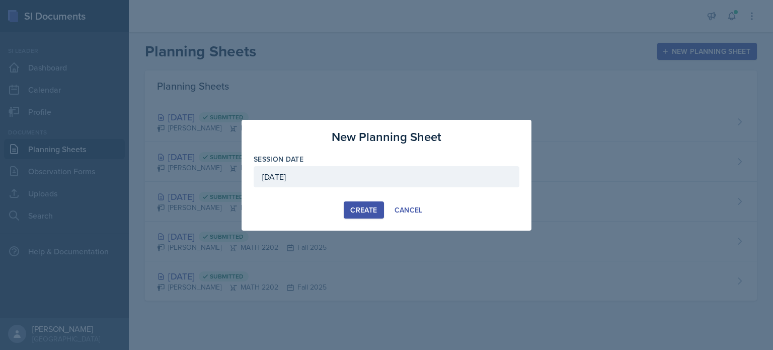
click at [361, 206] on div "Create" at bounding box center [363, 210] width 27 height 8
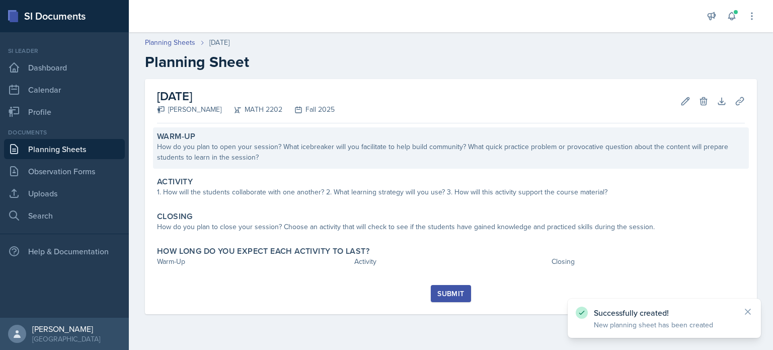
click at [367, 142] on div "How do you plan to open your session? What icebreaker will you facilitate to he…" at bounding box center [451, 151] width 588 height 21
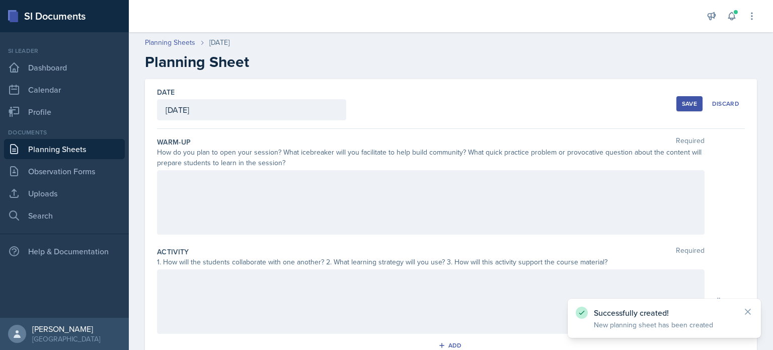
click at [225, 177] on div at bounding box center [431, 202] width 548 height 64
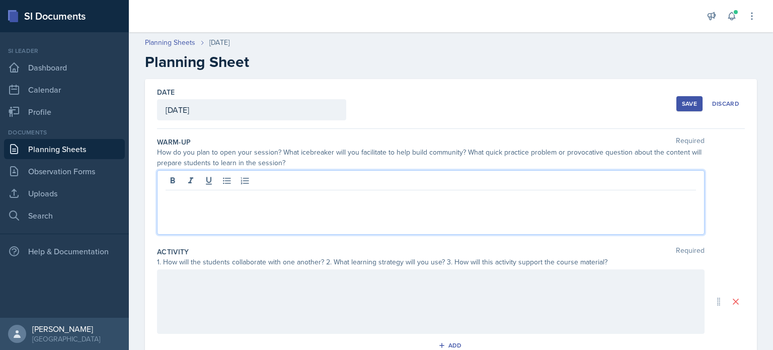
click at [264, 197] on p at bounding box center [431, 198] width 531 height 12
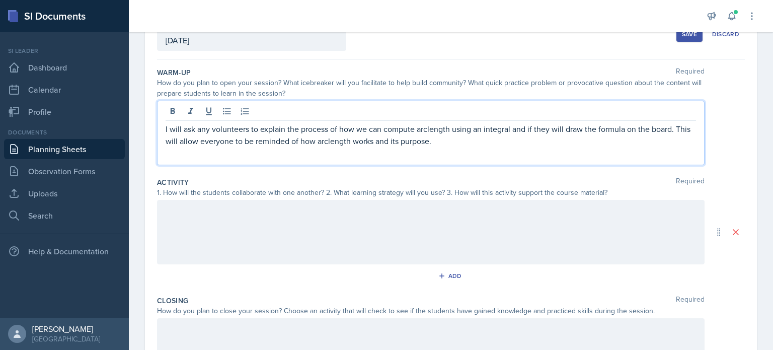
scroll to position [151, 0]
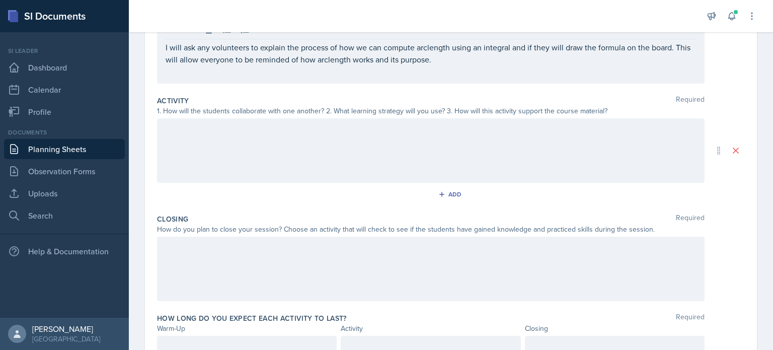
click at [201, 141] on div at bounding box center [431, 150] width 548 height 64
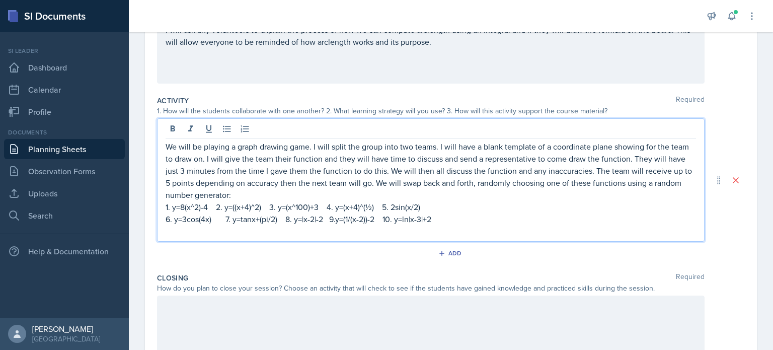
click at [268, 195] on p "We will be playing a graph drawing game. I will split the group into two teams.…" at bounding box center [431, 170] width 531 height 60
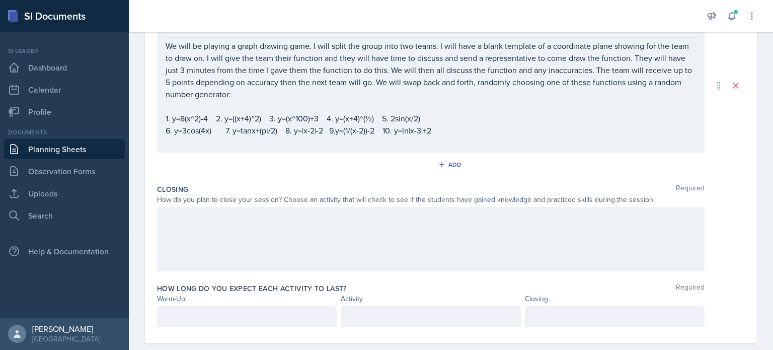
click at [259, 224] on div at bounding box center [431, 239] width 548 height 64
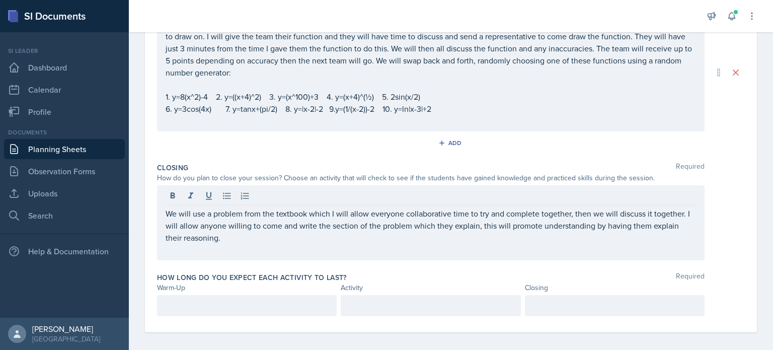
scroll to position [261, 0]
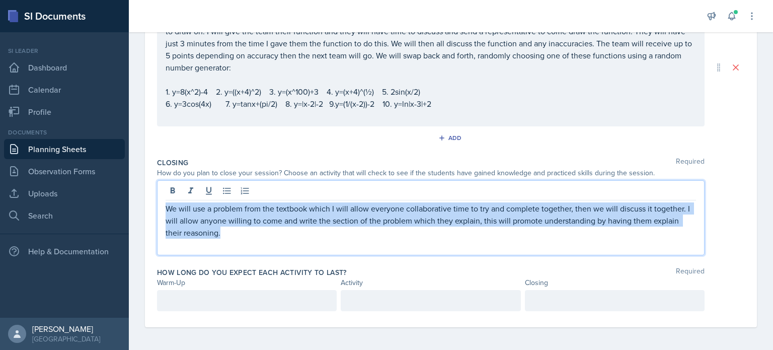
drag, startPoint x: 236, startPoint y: 234, endPoint x: 160, endPoint y: 205, distance: 80.8
click at [160, 205] on div "We will use a problem from the textbook which I will allow everyone collaborati…" at bounding box center [431, 217] width 548 height 75
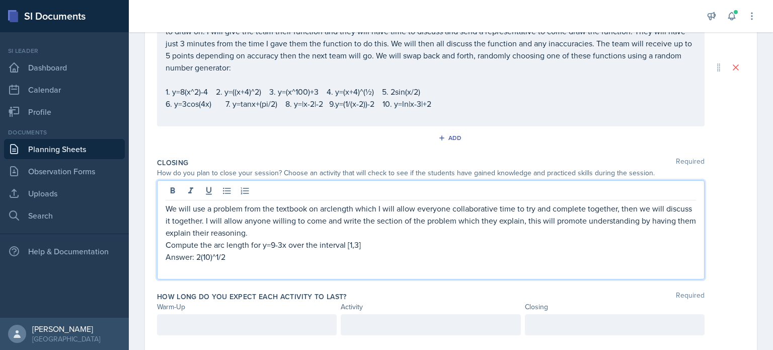
click at [333, 234] on p "We will use a problem from the textbook on arclength which I will allow everyon…" at bounding box center [431, 220] width 531 height 36
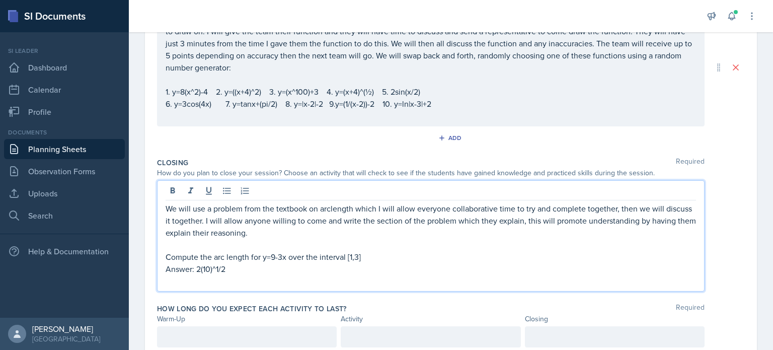
scroll to position [297, 0]
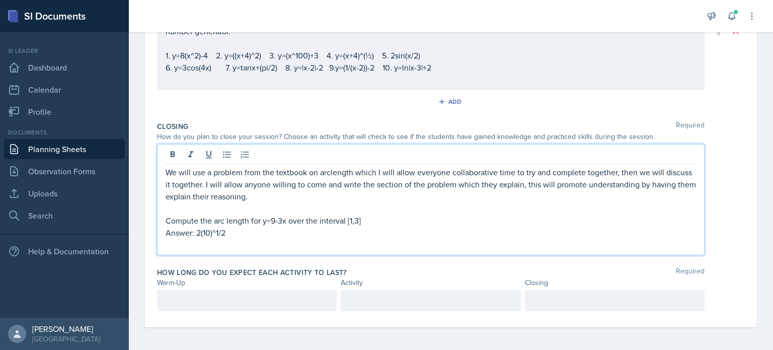
click at [245, 292] on div at bounding box center [247, 300] width 180 height 21
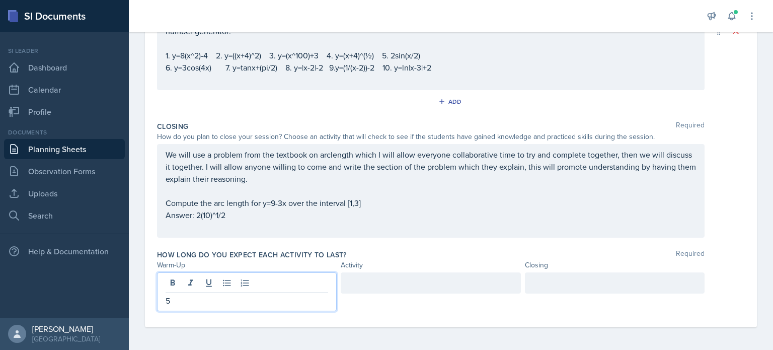
click at [369, 285] on div at bounding box center [431, 282] width 180 height 21
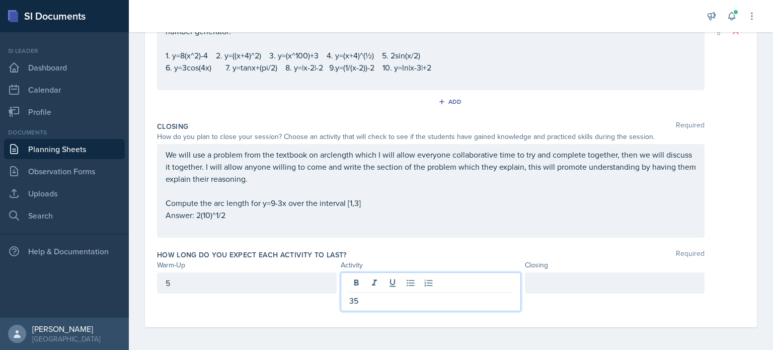
click at [486, 284] on div at bounding box center [615, 282] width 180 height 21
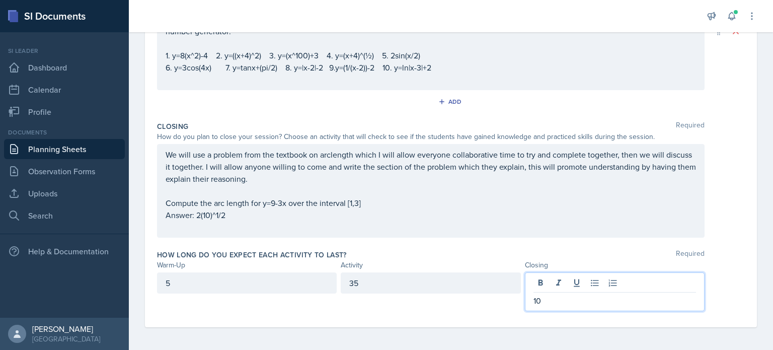
click at [435, 236] on div "We will use a problem from the textbook on arclength which I will allow everyon…" at bounding box center [431, 191] width 548 height 94
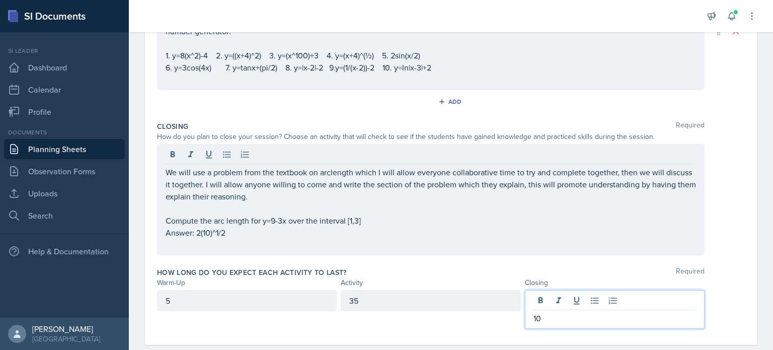
scroll to position [280, 0]
click at [486, 300] on div "10" at bounding box center [615, 309] width 180 height 39
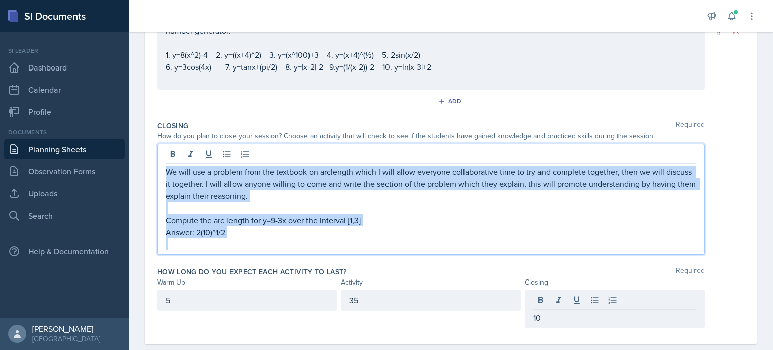
drag, startPoint x: 362, startPoint y: 245, endPoint x: 159, endPoint y: 170, distance: 217.2
click at [159, 170] on div "We will use a problem from the textbook on arclength which I will allow everyon…" at bounding box center [431, 198] width 548 height 111
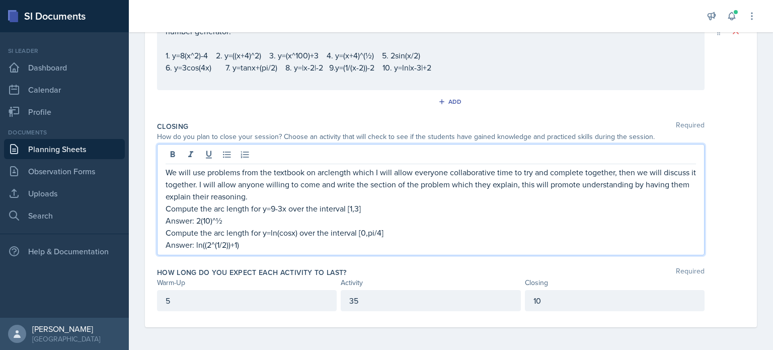
click at [290, 195] on p "We will use problems from the textbook on arclength which I will allow everyone…" at bounding box center [431, 184] width 531 height 36
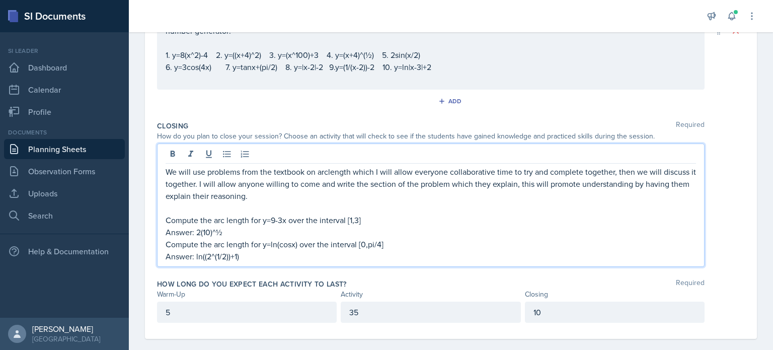
click at [252, 232] on p "Answer: 2(10)^½" at bounding box center [431, 232] width 531 height 12
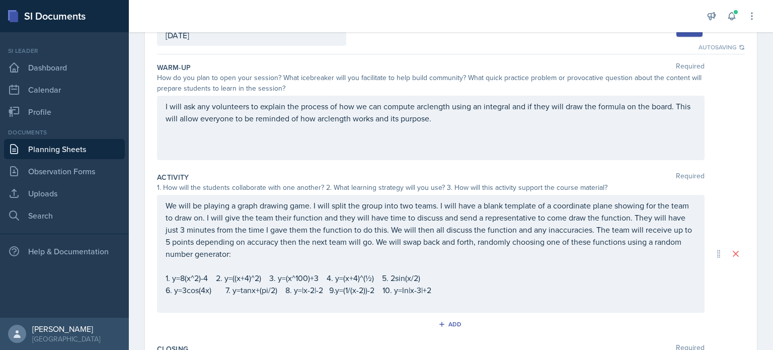
scroll to position [0, 0]
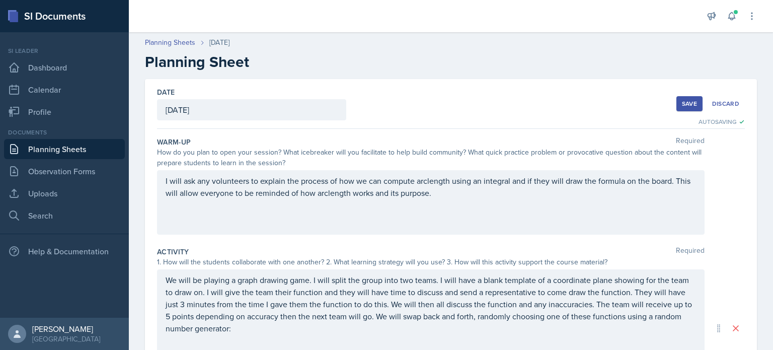
click at [486, 106] on div "Save" at bounding box center [689, 104] width 15 height 8
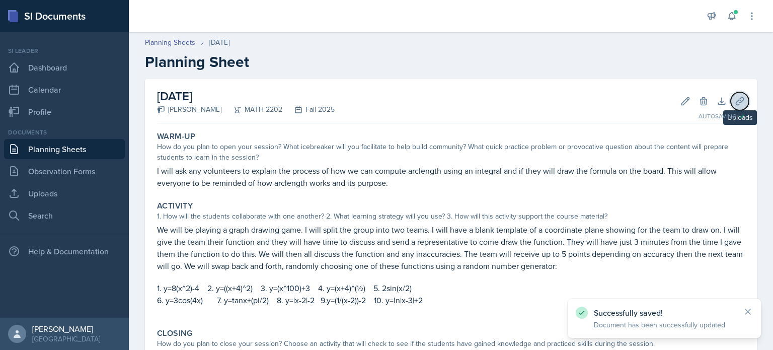
click at [486, 101] on icon at bounding box center [740, 101] width 10 height 10
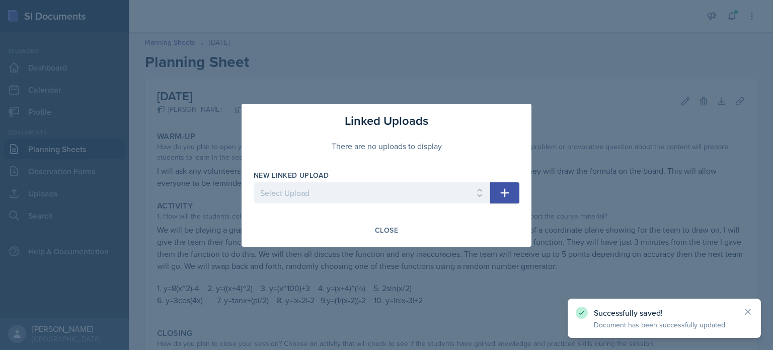
click at [486, 184] on button "button" at bounding box center [504, 192] width 29 height 21
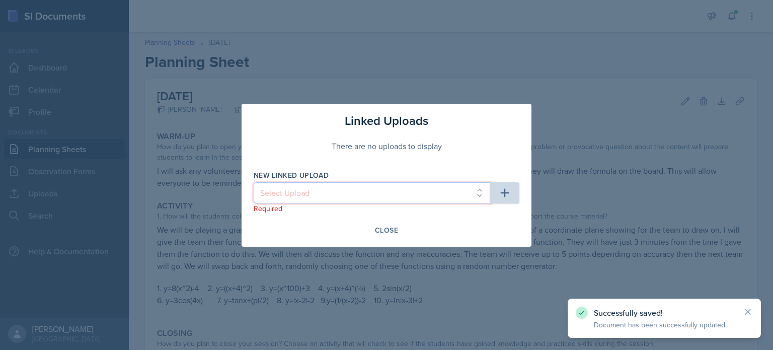
click at [417, 191] on select "Select Upload Common Derivative/Antiderivative Domino Game Common Derivative/An…" at bounding box center [372, 192] width 237 height 21
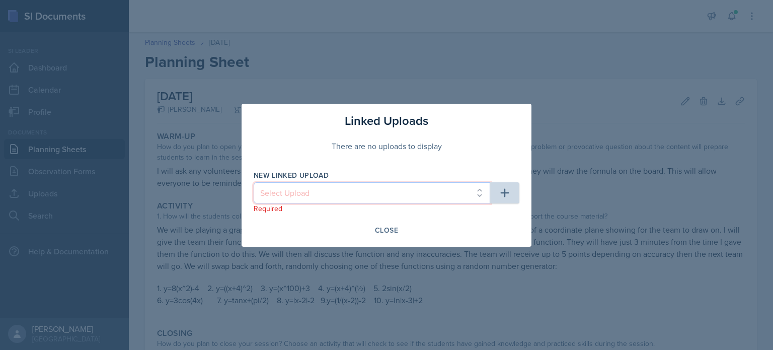
select select "5c22db4e-05bc-46dd-b63b-37d140b1312f"
click at [254, 182] on select "Select Upload Common Derivative/Antiderivative Domino Game Common Derivative/An…" at bounding box center [372, 192] width 237 height 21
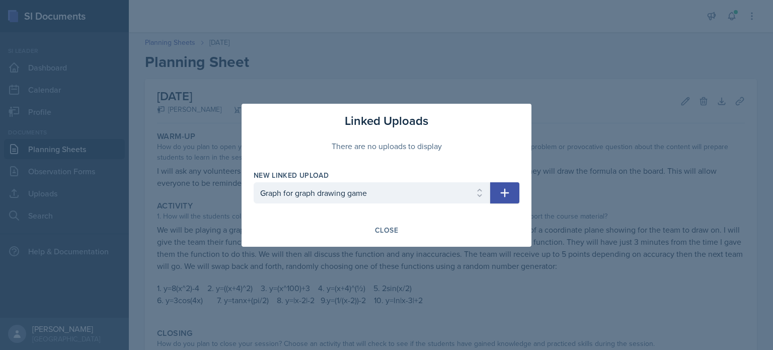
click at [486, 192] on icon "button" at bounding box center [505, 192] width 9 height 9
select select
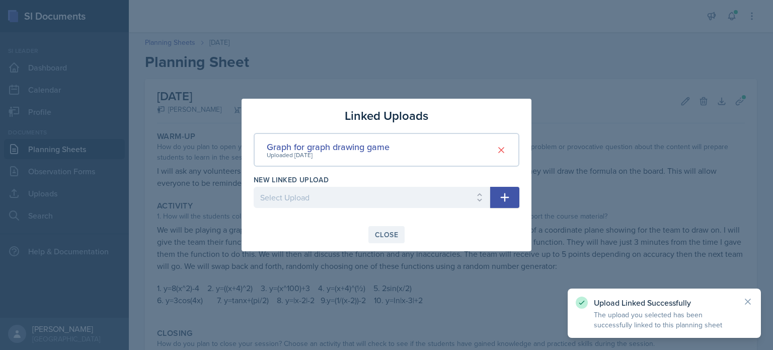
click at [394, 237] on div "Close" at bounding box center [386, 235] width 23 height 8
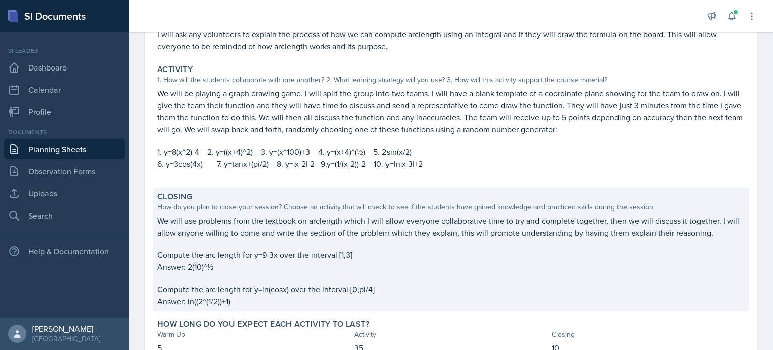
scroll to position [209, 0]
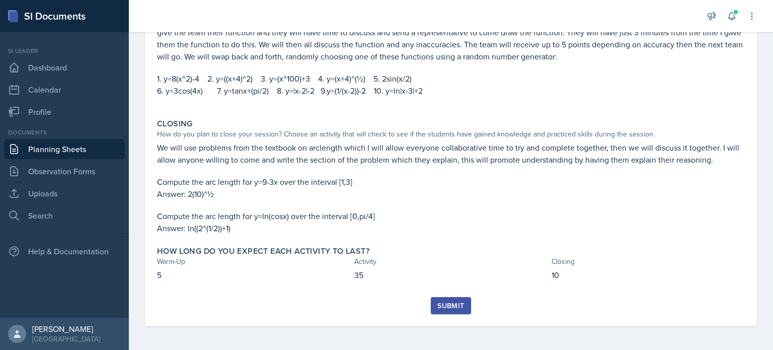
click at [449, 309] on div "Submit" at bounding box center [450, 306] width 27 height 8
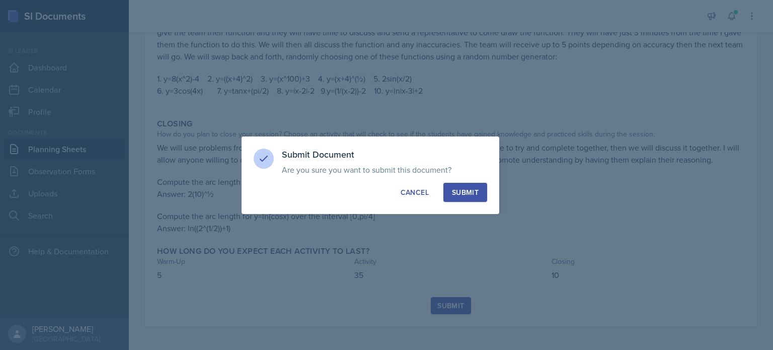
click at [468, 187] on div "Submit" at bounding box center [465, 192] width 27 height 10
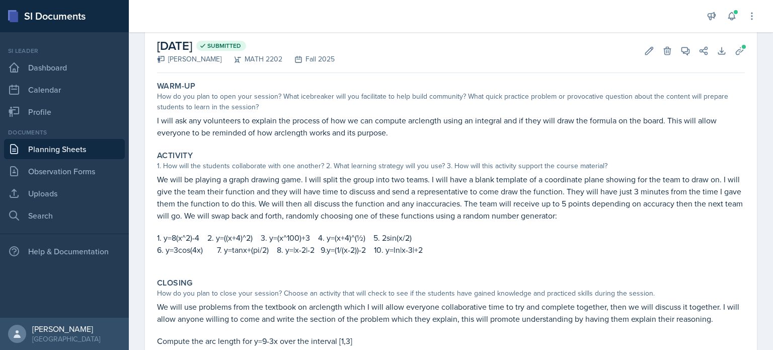
scroll to position [0, 0]
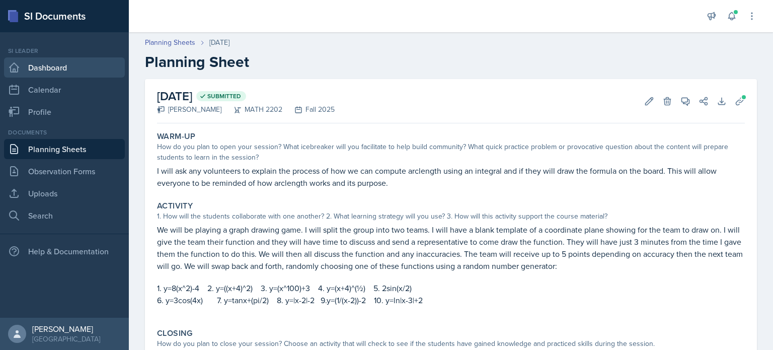
click at [50, 69] on link "Dashboard" at bounding box center [64, 67] width 121 height 20
